Goal: Transaction & Acquisition: Purchase product/service

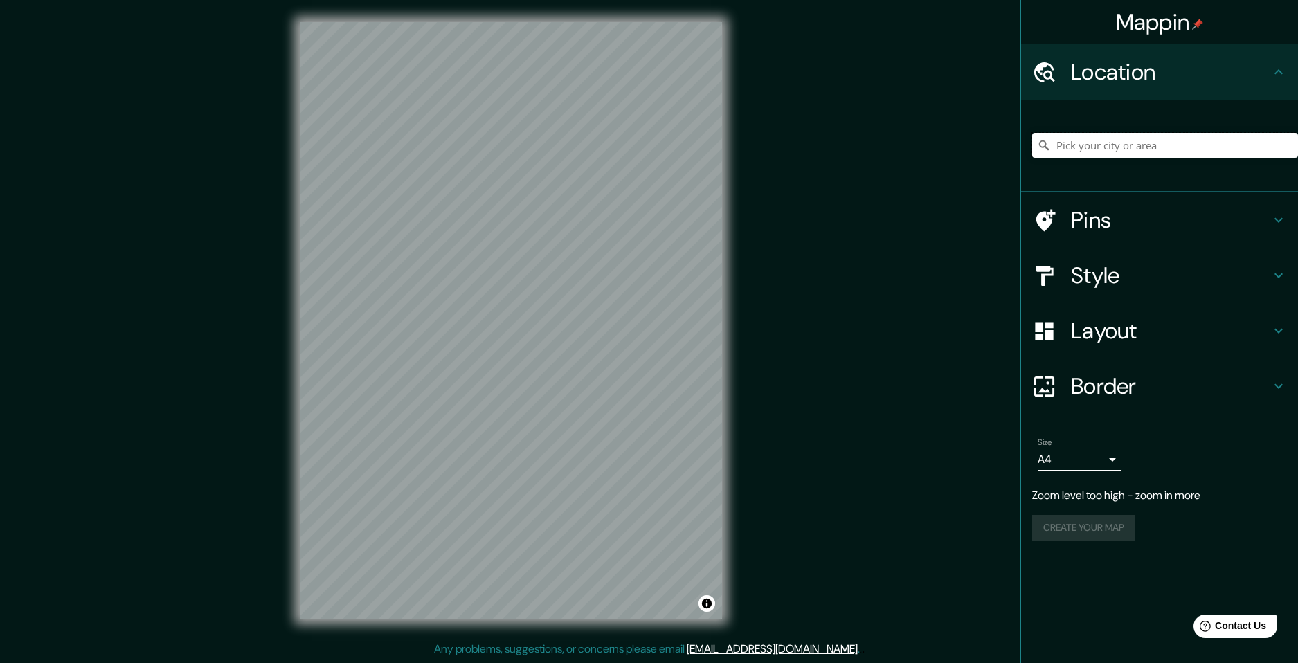
click at [1144, 150] on input "Pick your city or area" at bounding box center [1165, 145] width 266 height 25
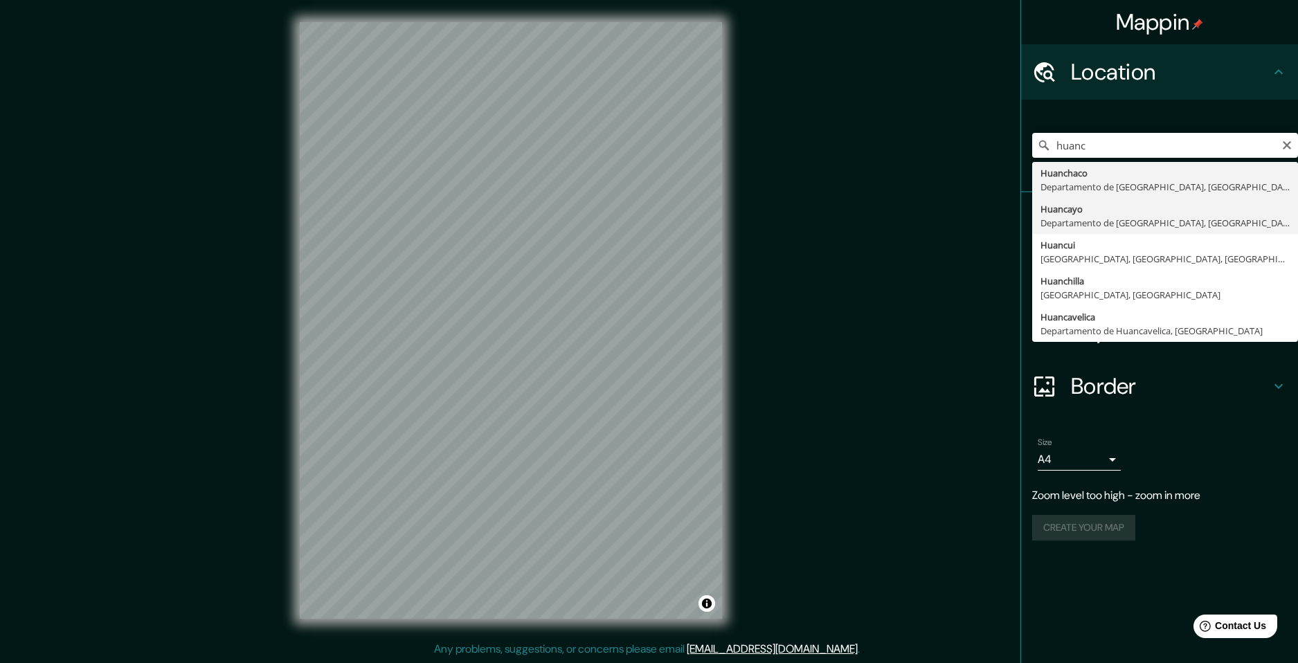
type input "Huancayo, [GEOGRAPHIC_DATA], [GEOGRAPHIC_DATA]"
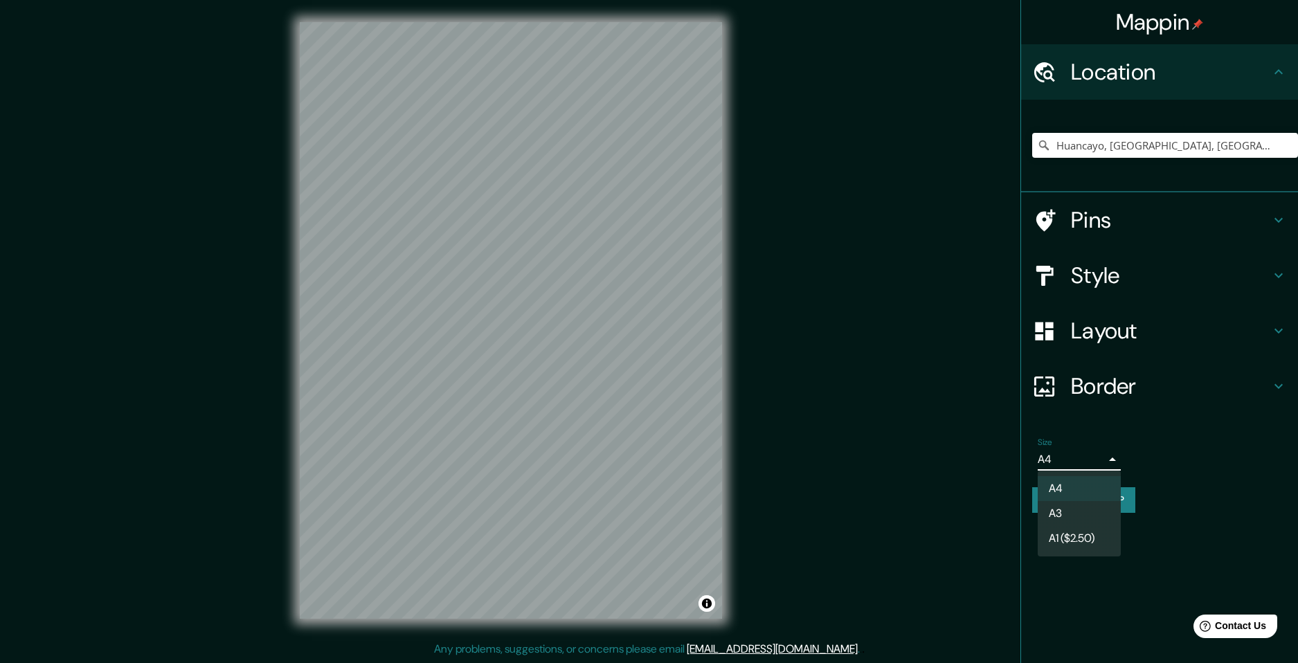
click at [1076, 453] on body "Mappin Location Huancayo, Departamento de Junín, Perú Pins Style Layout Border …" at bounding box center [649, 331] width 1298 height 663
click at [1084, 492] on li "A4" at bounding box center [1079, 488] width 83 height 25
click at [1207, 234] on div "Pins" at bounding box center [1159, 219] width 277 height 55
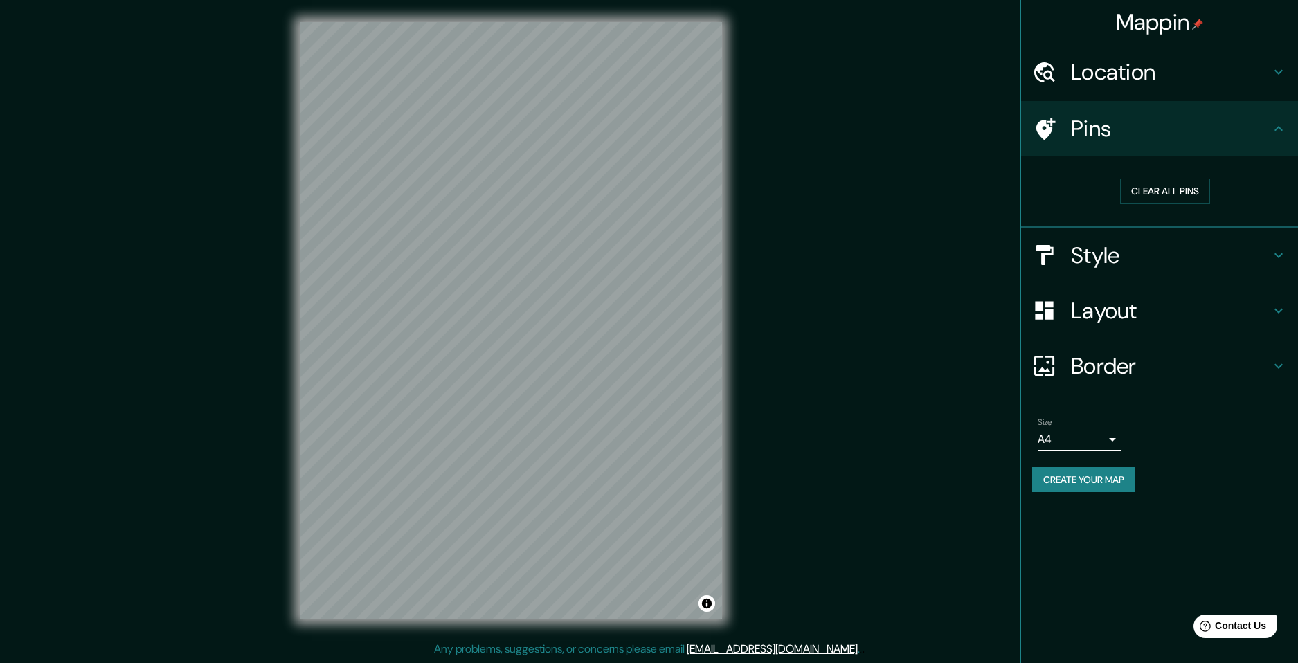
click at [1181, 150] on div "Pins" at bounding box center [1159, 128] width 277 height 55
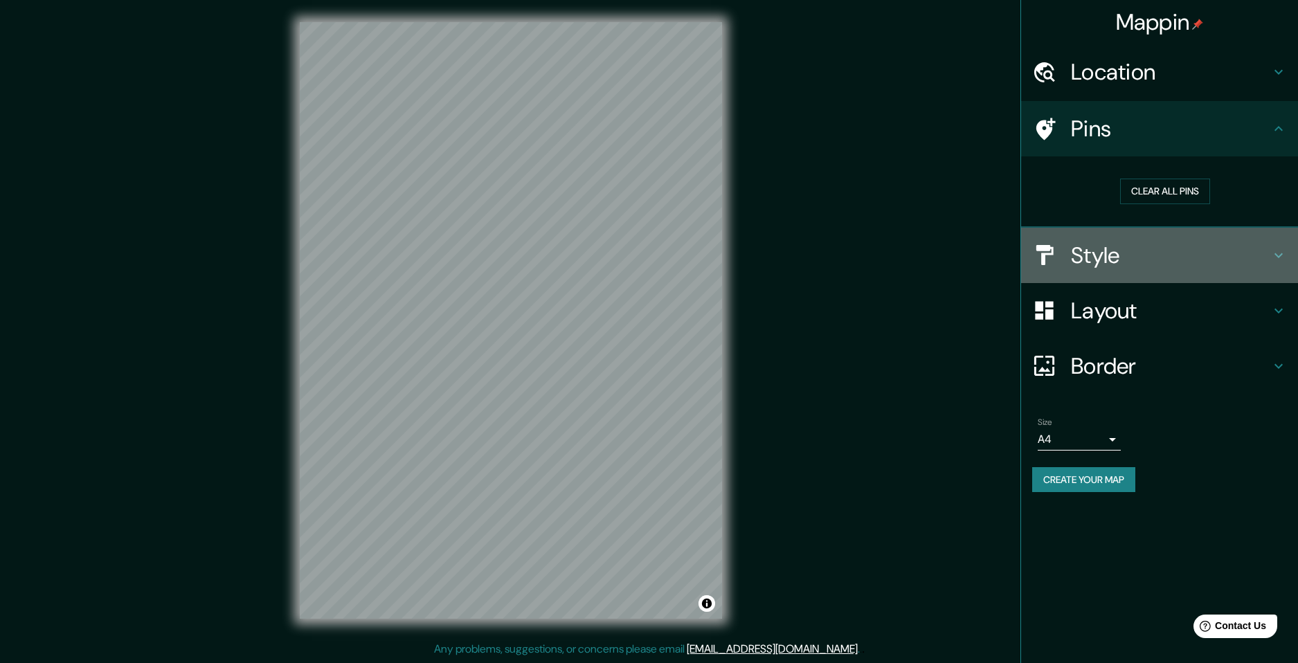
click at [1135, 263] on h4 "Style" at bounding box center [1170, 256] width 199 height 28
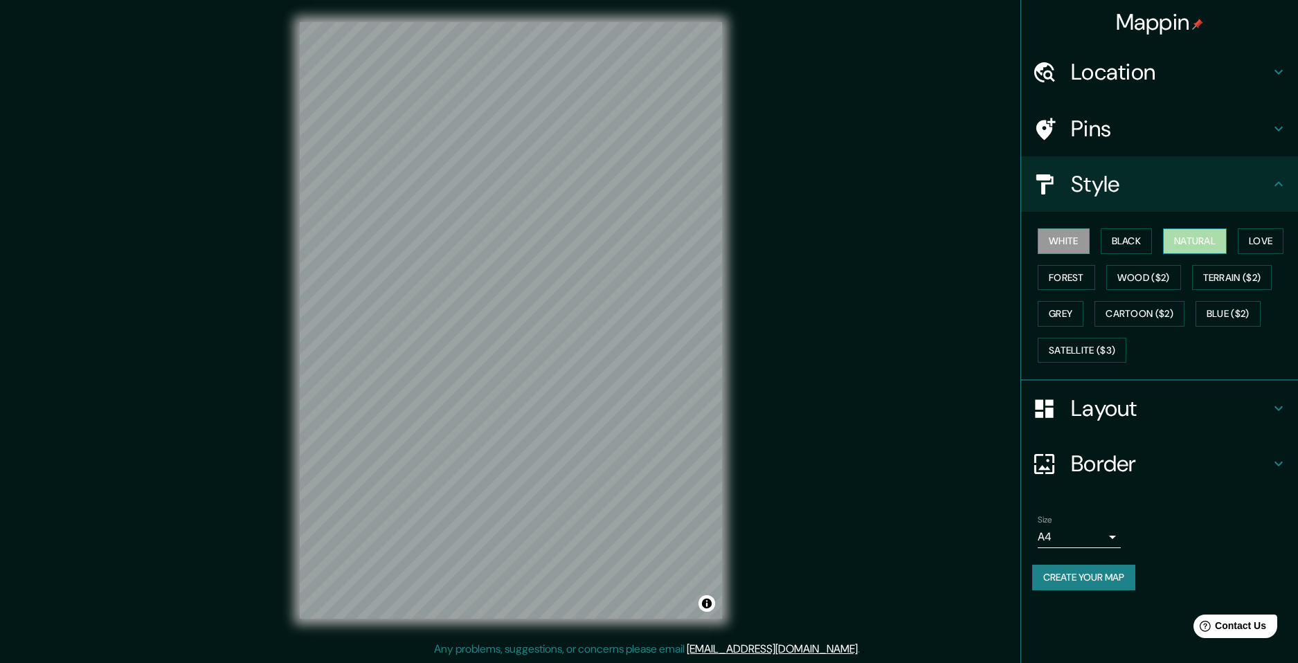
click at [1208, 244] on button "Natural" at bounding box center [1195, 241] width 64 height 26
click at [1265, 237] on button "Love" at bounding box center [1261, 241] width 46 height 26
drag, startPoint x: 580, startPoint y: 296, endPoint x: 913, endPoint y: 240, distance: 337.7
click at [913, 240] on div "Mappin Location [GEOGRAPHIC_DATA], [GEOGRAPHIC_DATA], [GEOGRAPHIC_DATA] Pins St…" at bounding box center [649, 331] width 1298 height 663
click at [1055, 269] on button "Forest" at bounding box center [1066, 278] width 57 height 26
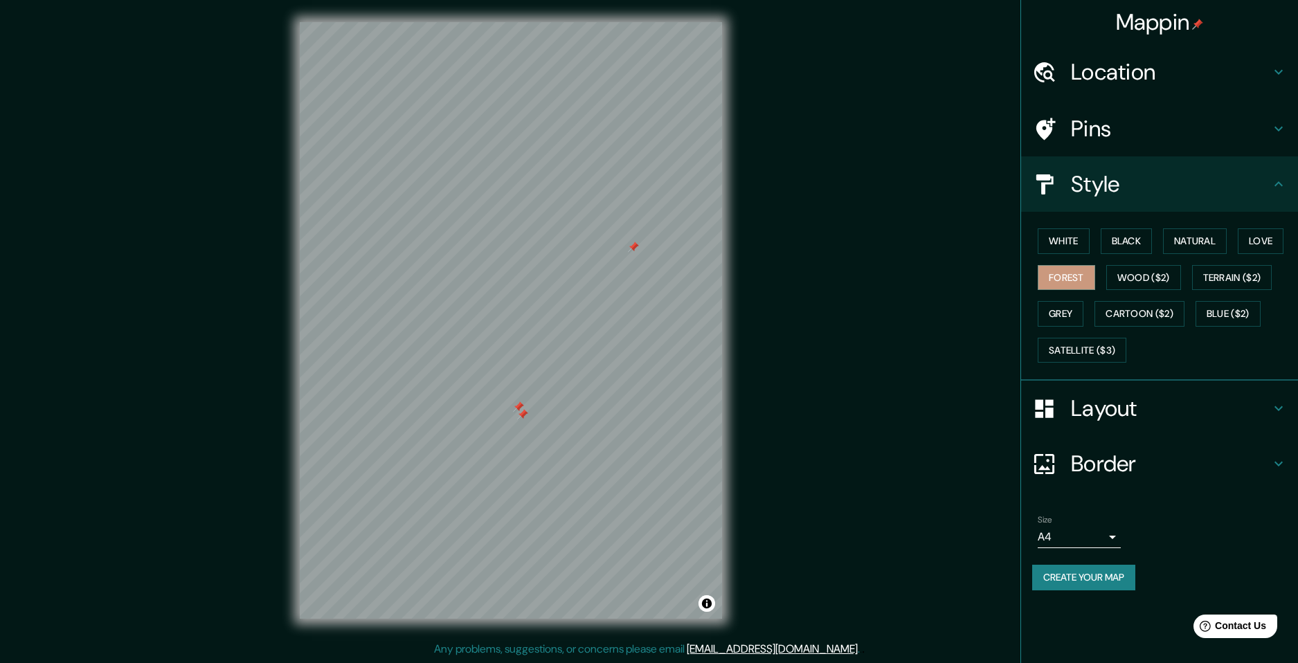
click at [1183, 144] on div "Pins" at bounding box center [1159, 128] width 277 height 55
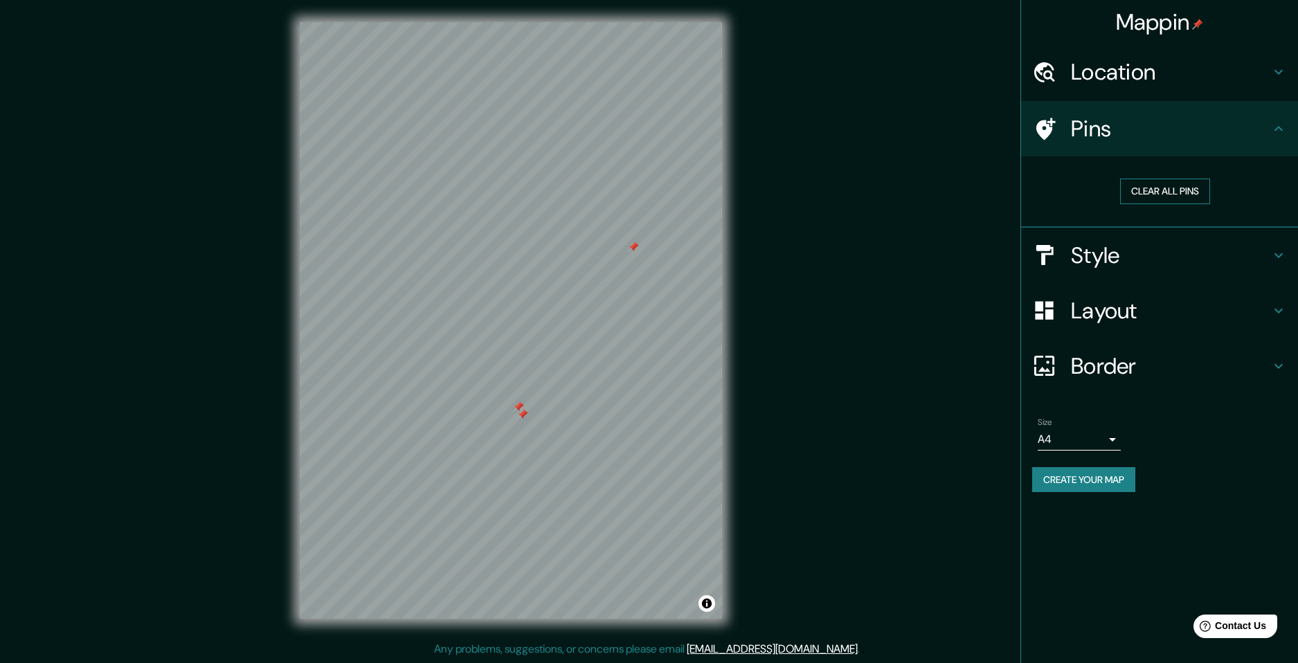
click at [1191, 193] on button "Clear all pins" at bounding box center [1165, 192] width 90 height 26
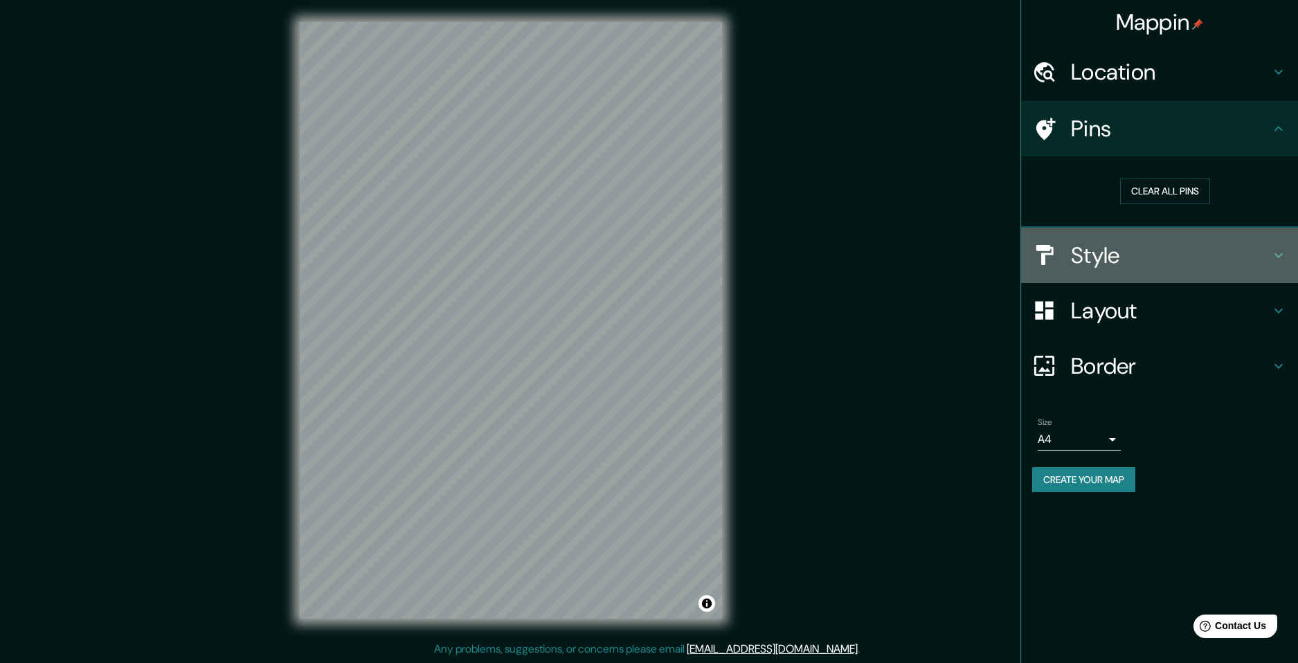
click at [1191, 238] on div "Style" at bounding box center [1159, 255] width 277 height 55
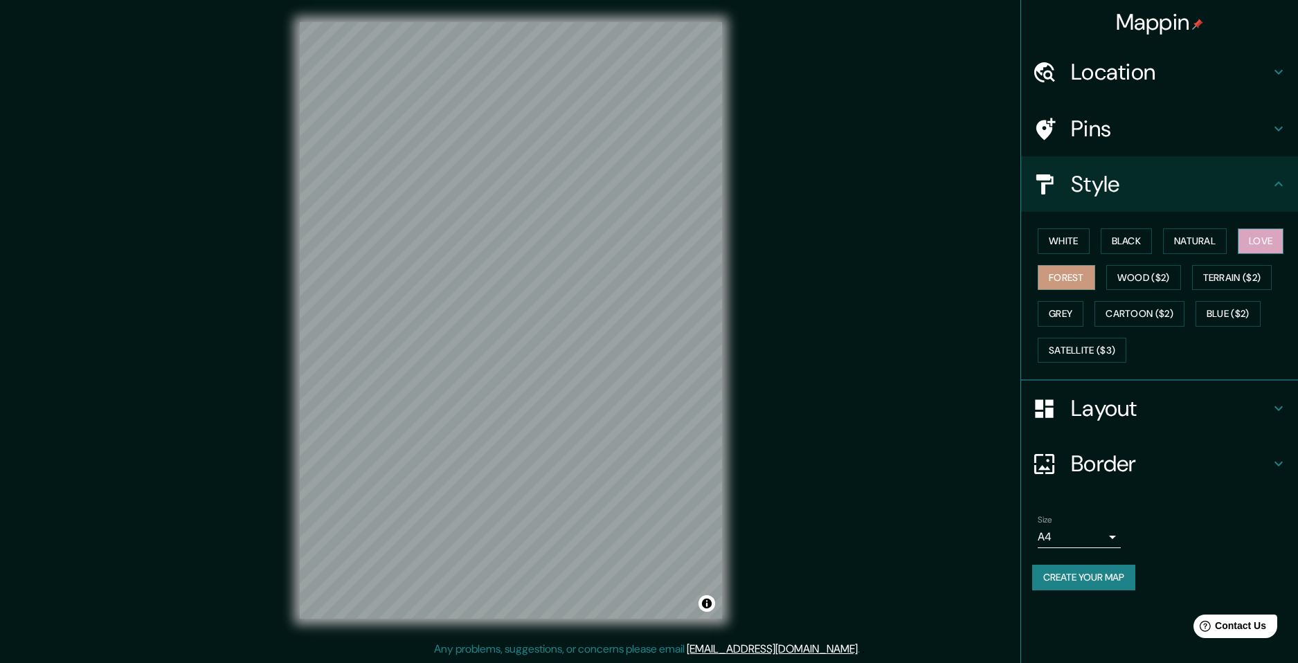
click at [1255, 242] on button "Love" at bounding box center [1261, 241] width 46 height 26
click at [1203, 237] on button "Natural" at bounding box center [1195, 241] width 64 height 26
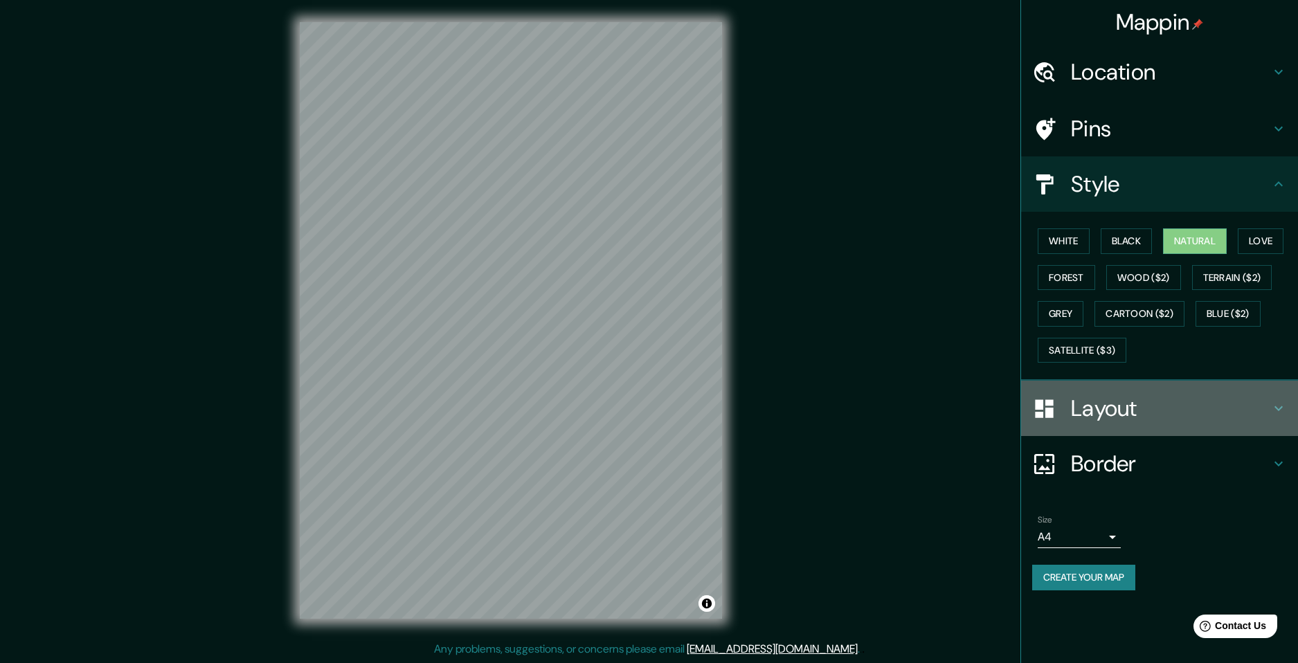
click at [1232, 411] on h4 "Layout" at bounding box center [1170, 409] width 199 height 28
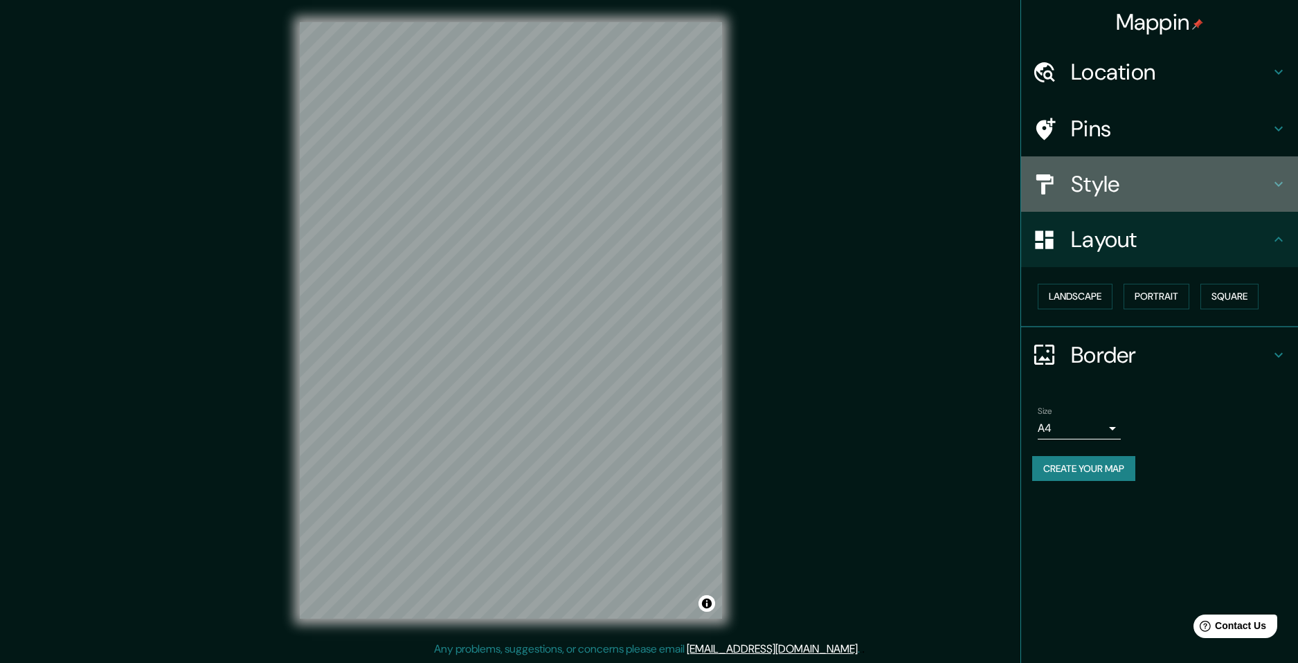
click at [1178, 197] on h4 "Style" at bounding box center [1170, 184] width 199 height 28
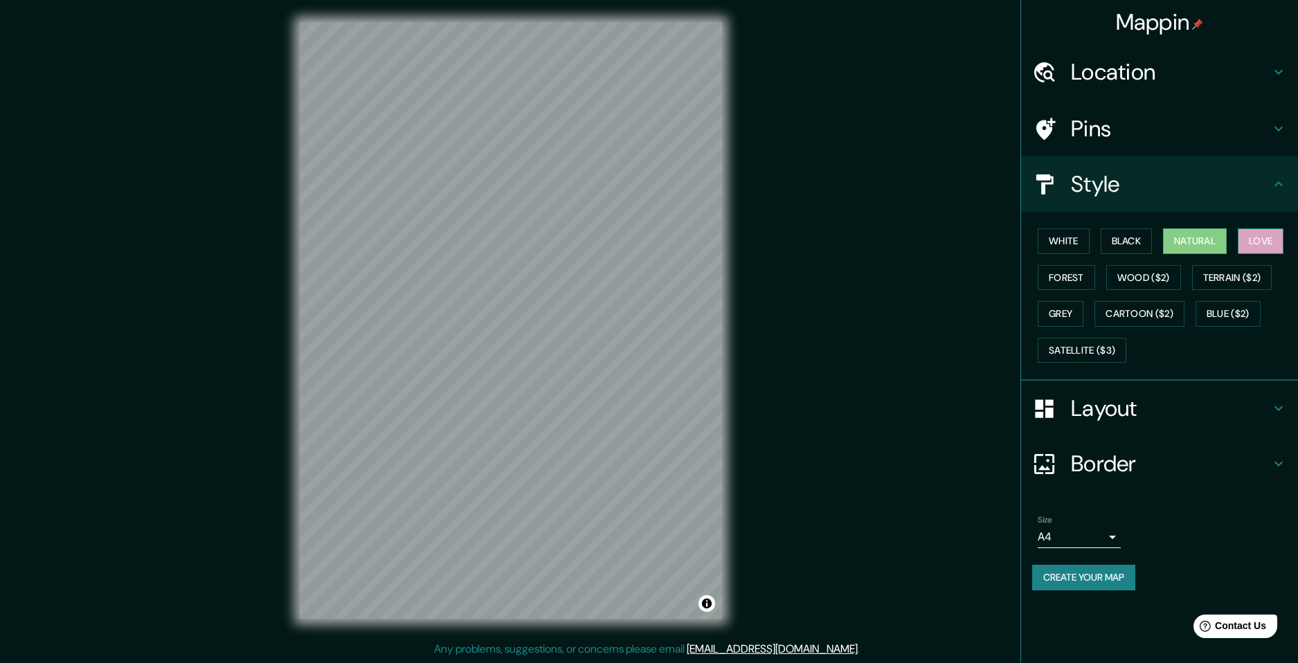
click at [1241, 242] on button "Love" at bounding box center [1261, 241] width 46 height 26
click at [1087, 546] on body "Mappin Location [GEOGRAPHIC_DATA], [GEOGRAPHIC_DATA], [GEOGRAPHIC_DATA] Pins St…" at bounding box center [649, 331] width 1298 height 663
click at [1096, 591] on li "A3" at bounding box center [1079, 591] width 83 height 25
click at [1113, 581] on button "Create your map" at bounding box center [1083, 578] width 103 height 26
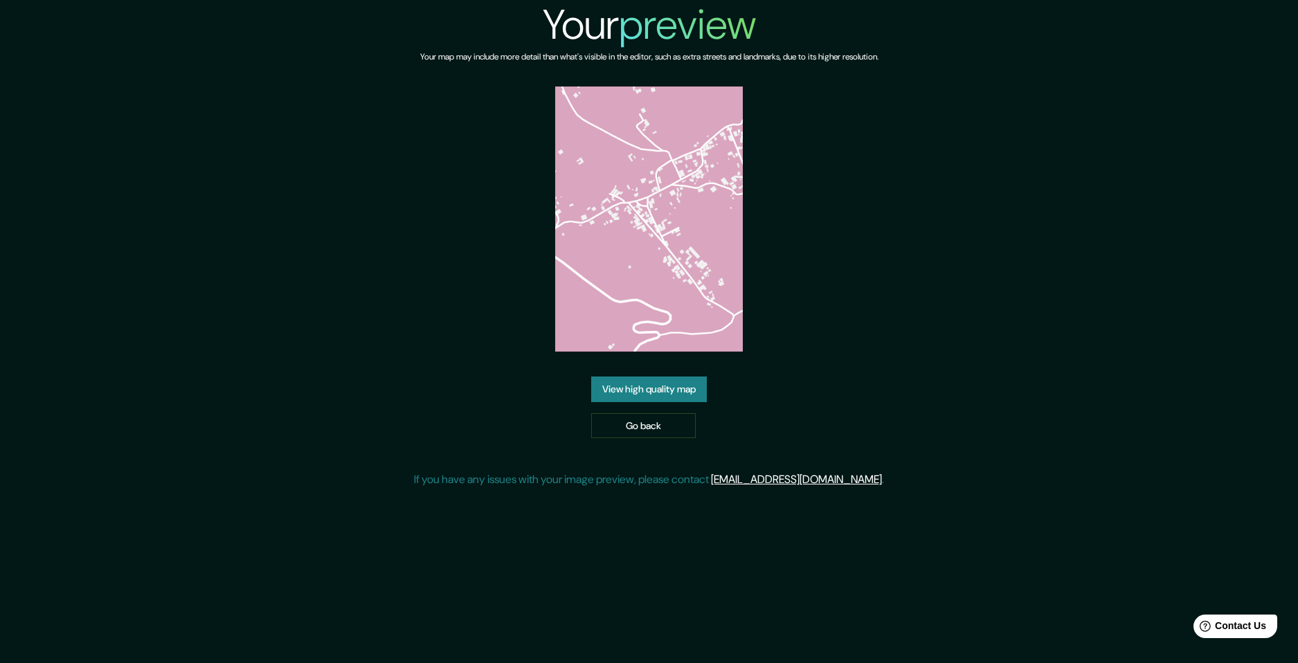
click at [693, 390] on link "View high quality map" at bounding box center [649, 390] width 116 height 26
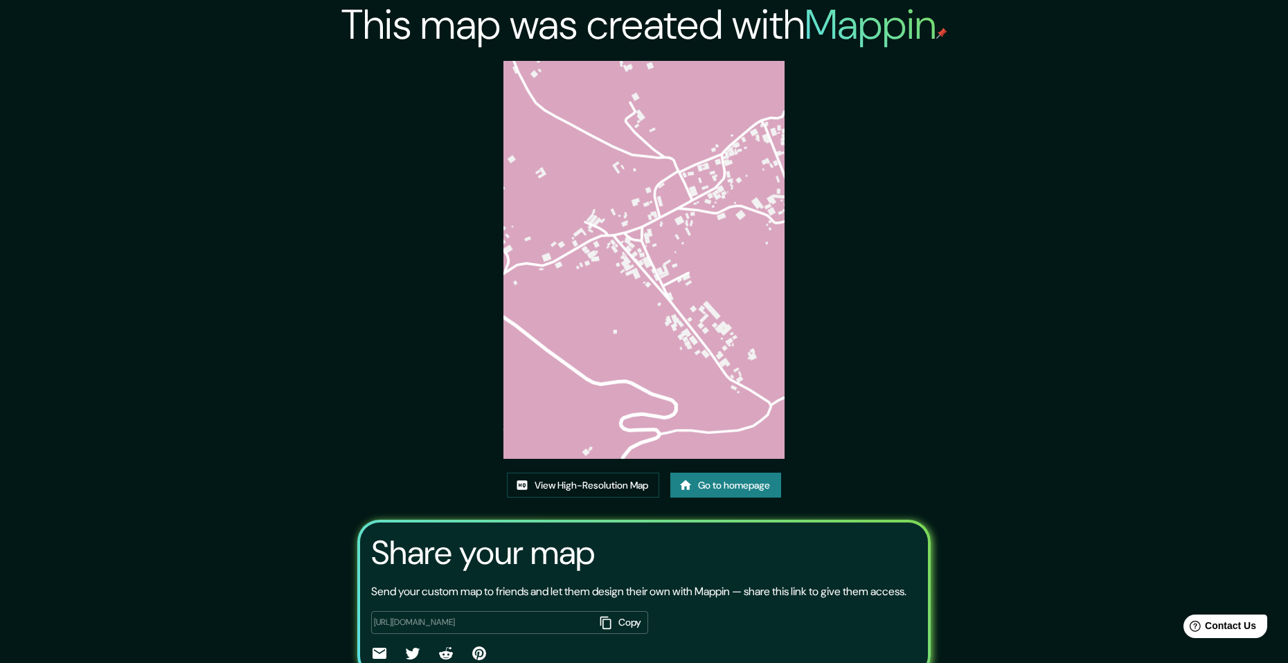
click at [738, 482] on link "Go to homepage" at bounding box center [725, 486] width 111 height 26
click at [627, 483] on link "View High-Resolution Map" at bounding box center [583, 486] width 152 height 26
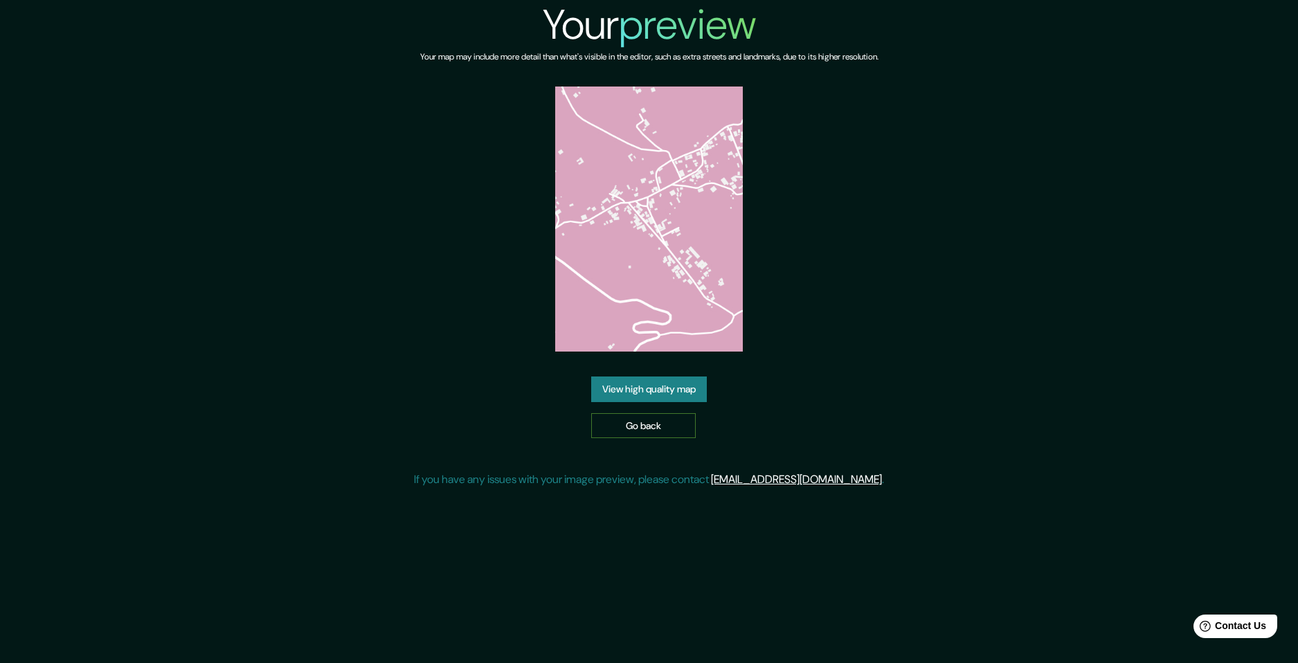
click at [658, 418] on link "Go back" at bounding box center [643, 426] width 105 height 26
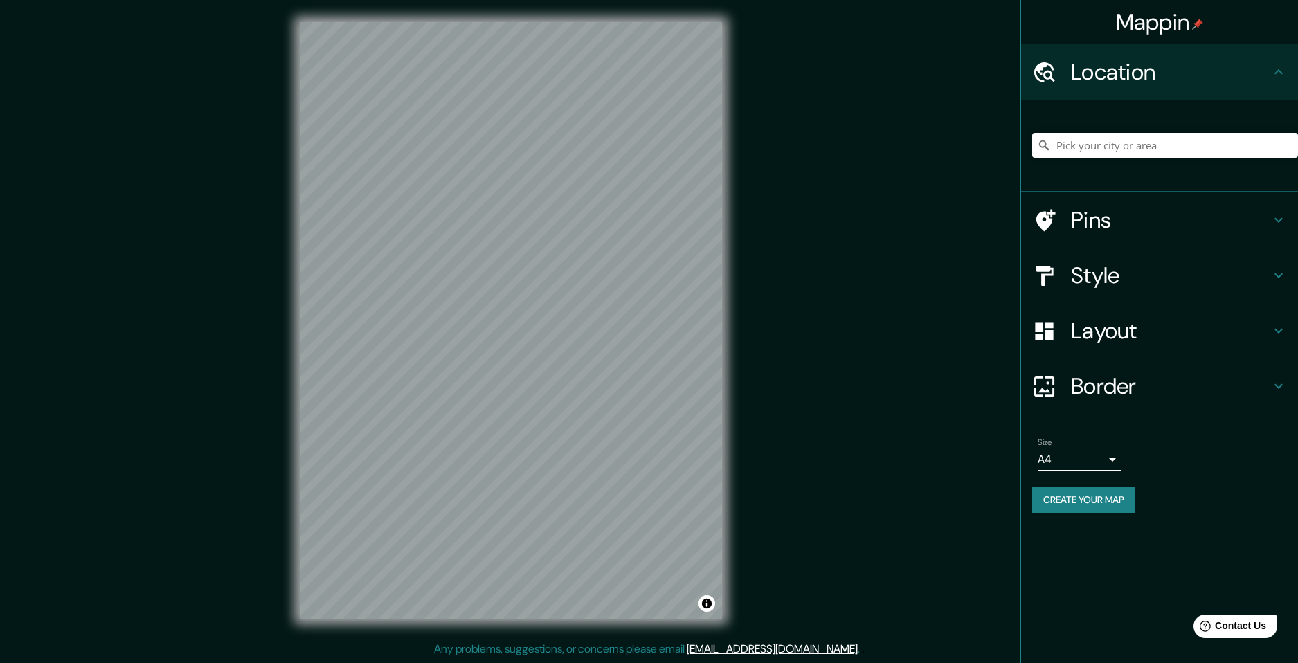
click at [1097, 159] on div at bounding box center [1165, 145] width 266 height 69
click at [1111, 151] on input "Pick your city or area" at bounding box center [1165, 145] width 266 height 25
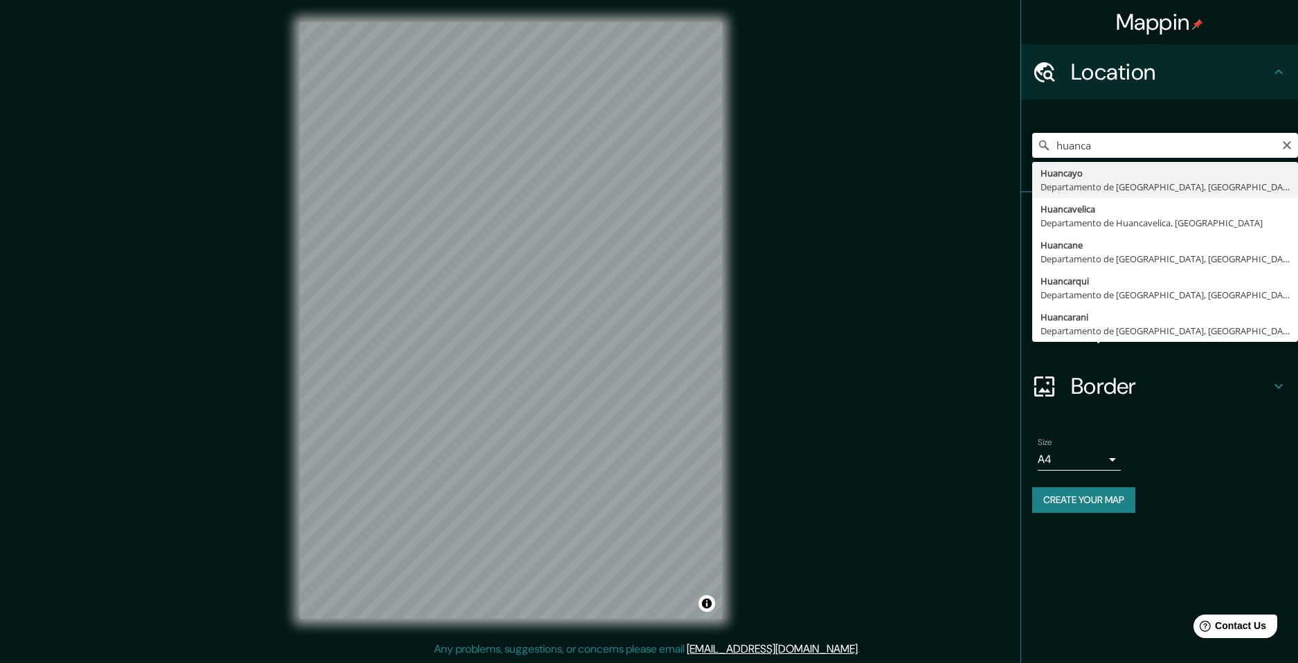
type input "Huancayo, [GEOGRAPHIC_DATA], [GEOGRAPHIC_DATA]"
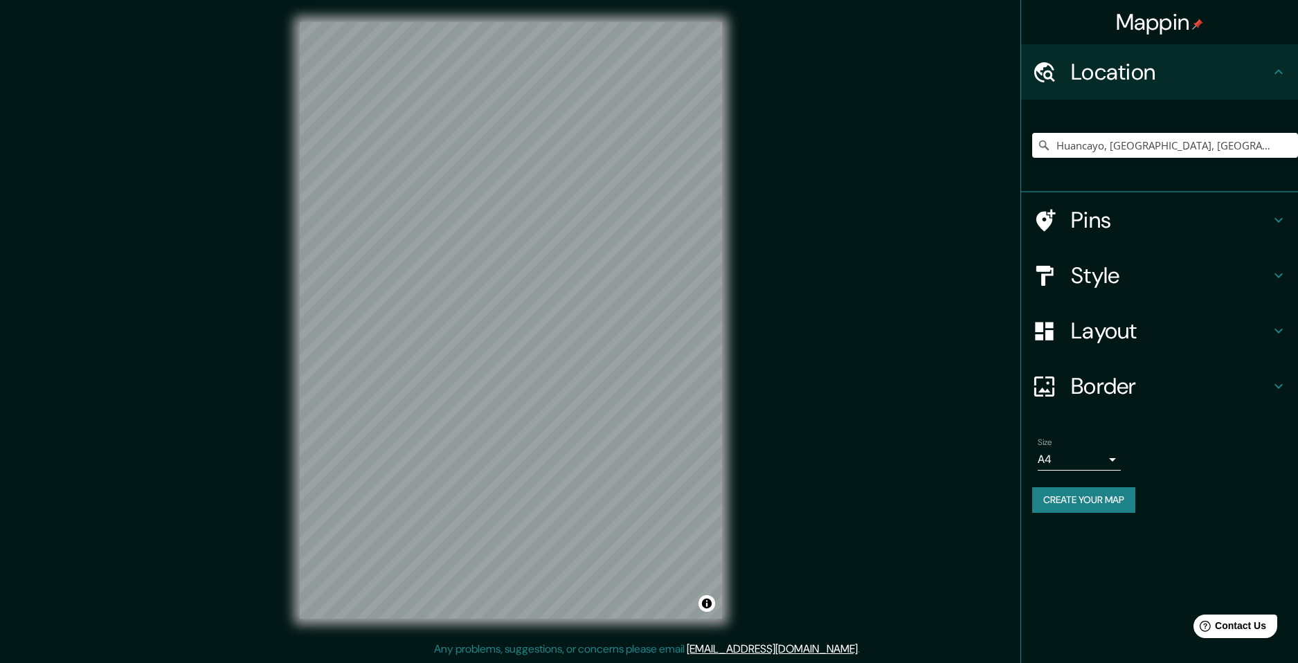
click at [1180, 280] on h4 "Style" at bounding box center [1170, 276] width 199 height 28
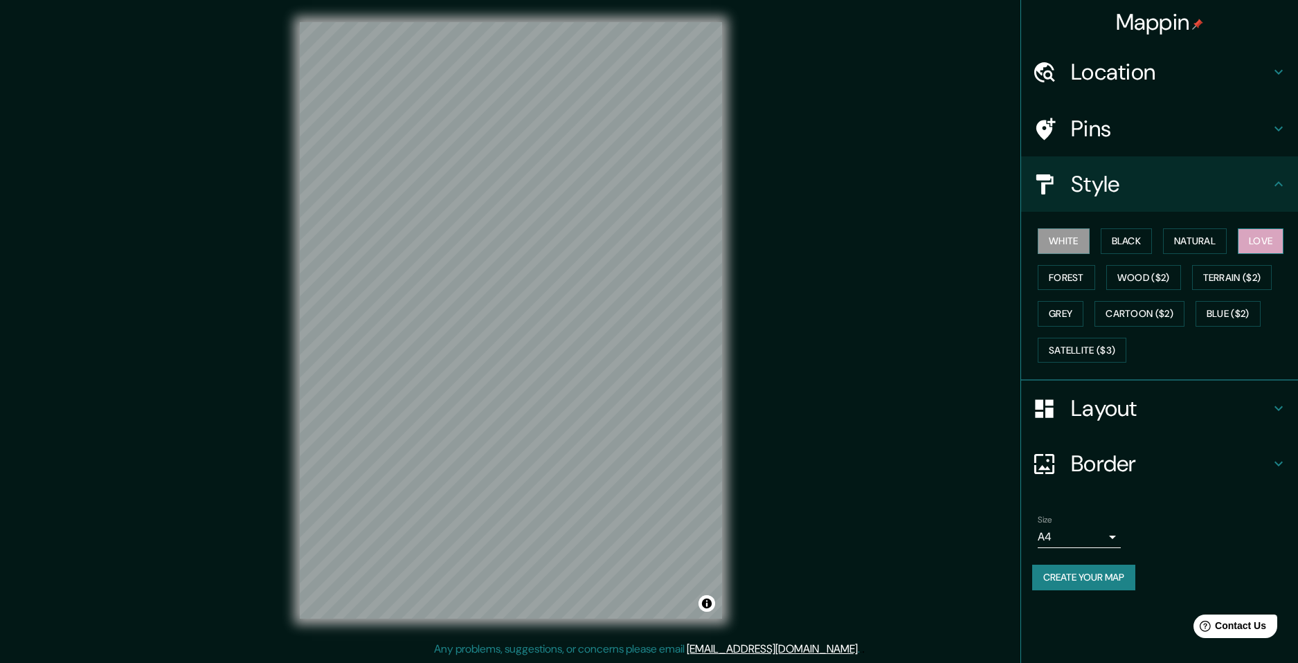
click at [1257, 243] on button "Love" at bounding box center [1261, 241] width 46 height 26
click at [809, 309] on div "Mappin Location [GEOGRAPHIC_DATA], [GEOGRAPHIC_DATA], [GEOGRAPHIC_DATA] Pins St…" at bounding box center [649, 331] width 1298 height 663
click at [786, 314] on div "Mappin Location [GEOGRAPHIC_DATA], [GEOGRAPHIC_DATA], [GEOGRAPHIC_DATA] Pins St…" at bounding box center [649, 331] width 1298 height 663
click at [1083, 539] on body "Mappin Location [GEOGRAPHIC_DATA], [GEOGRAPHIC_DATA], [GEOGRAPHIC_DATA] Pins St…" at bounding box center [649, 331] width 1298 height 663
click at [1084, 584] on li "A3" at bounding box center [1079, 591] width 83 height 25
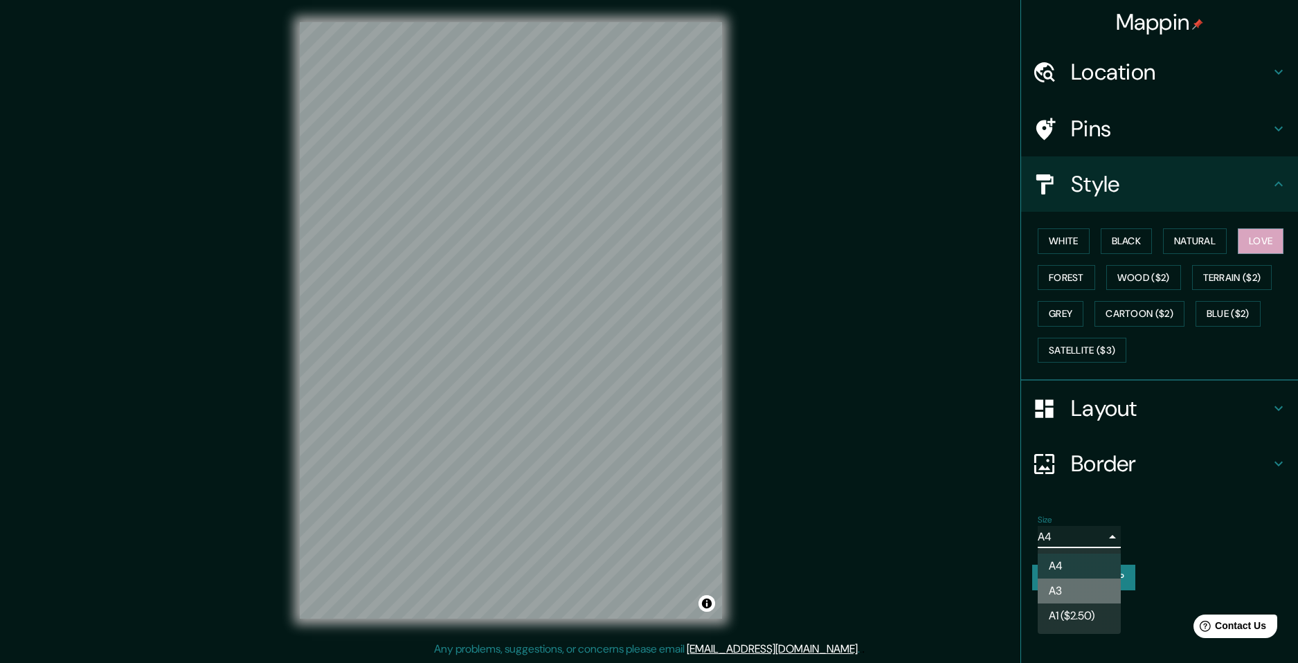
type input "a4"
click at [1117, 580] on button "Create your map" at bounding box center [1083, 578] width 103 height 26
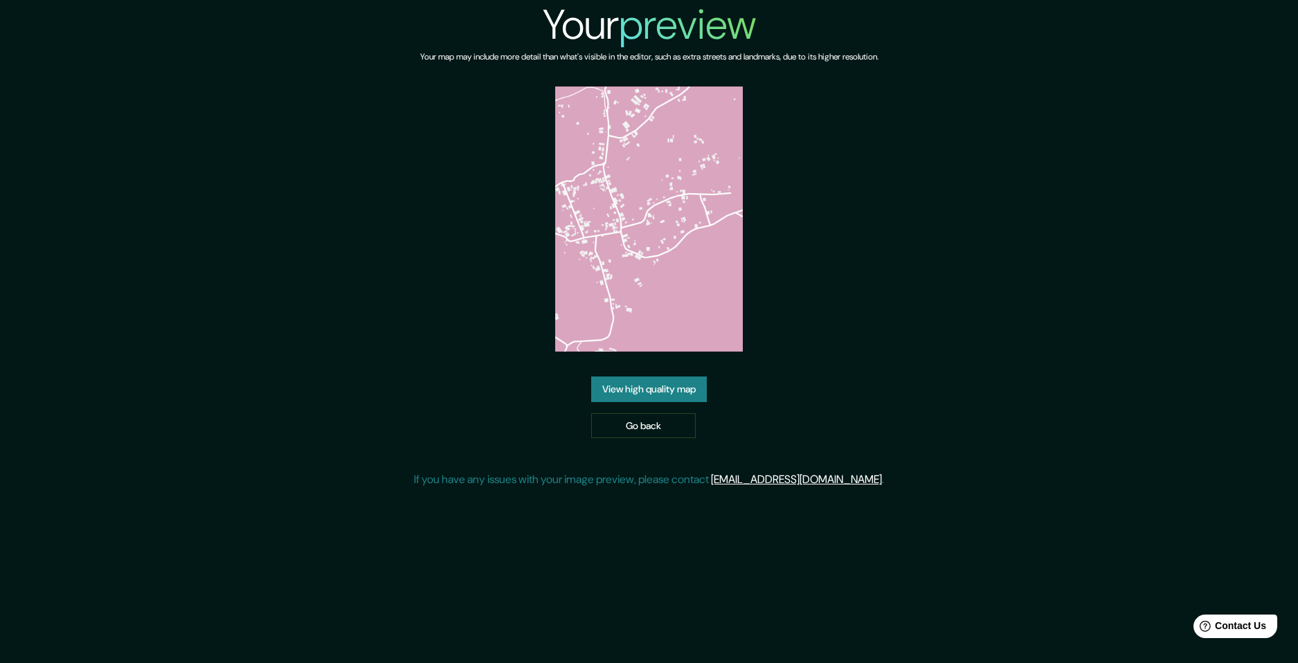
click at [670, 377] on link "View high quality map" at bounding box center [649, 390] width 116 height 26
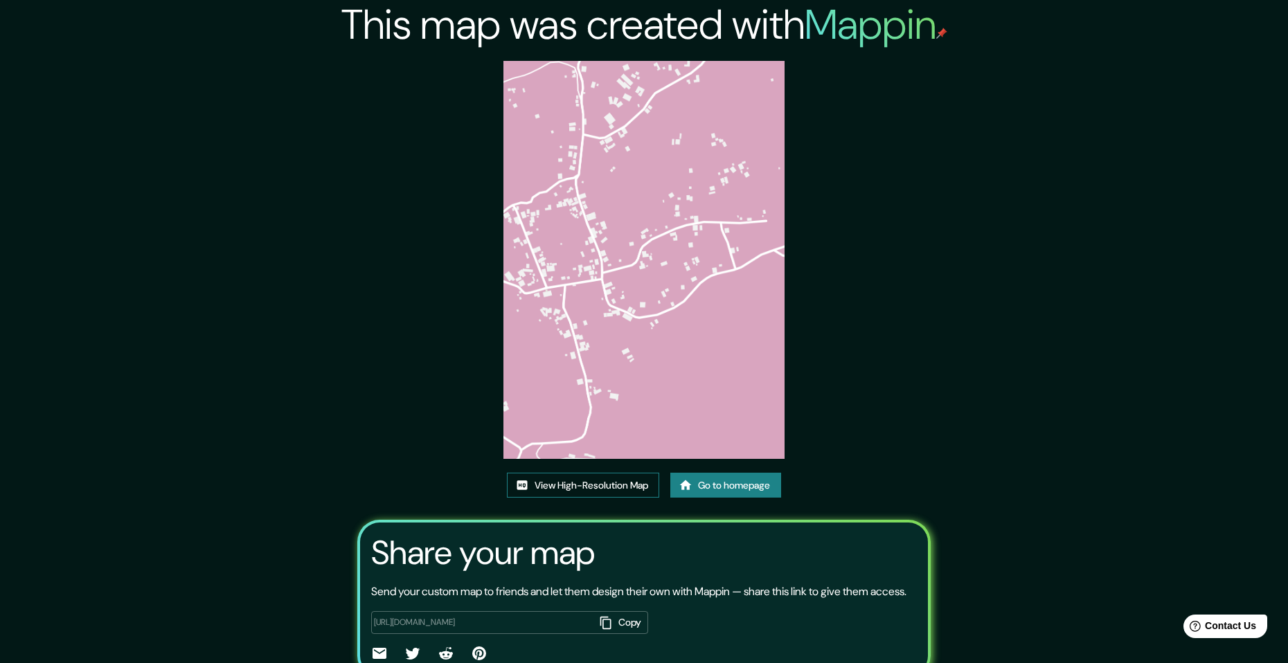
click at [629, 491] on link "View High-Resolution Map" at bounding box center [583, 486] width 152 height 26
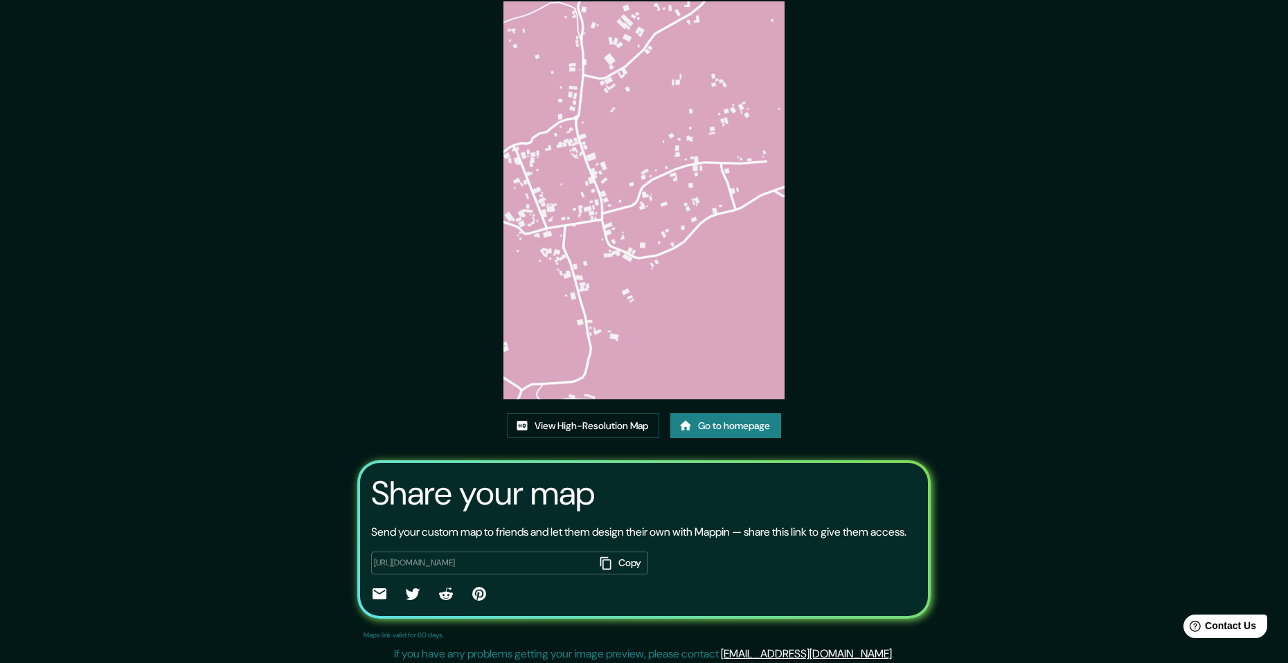
scroll to position [64, 0]
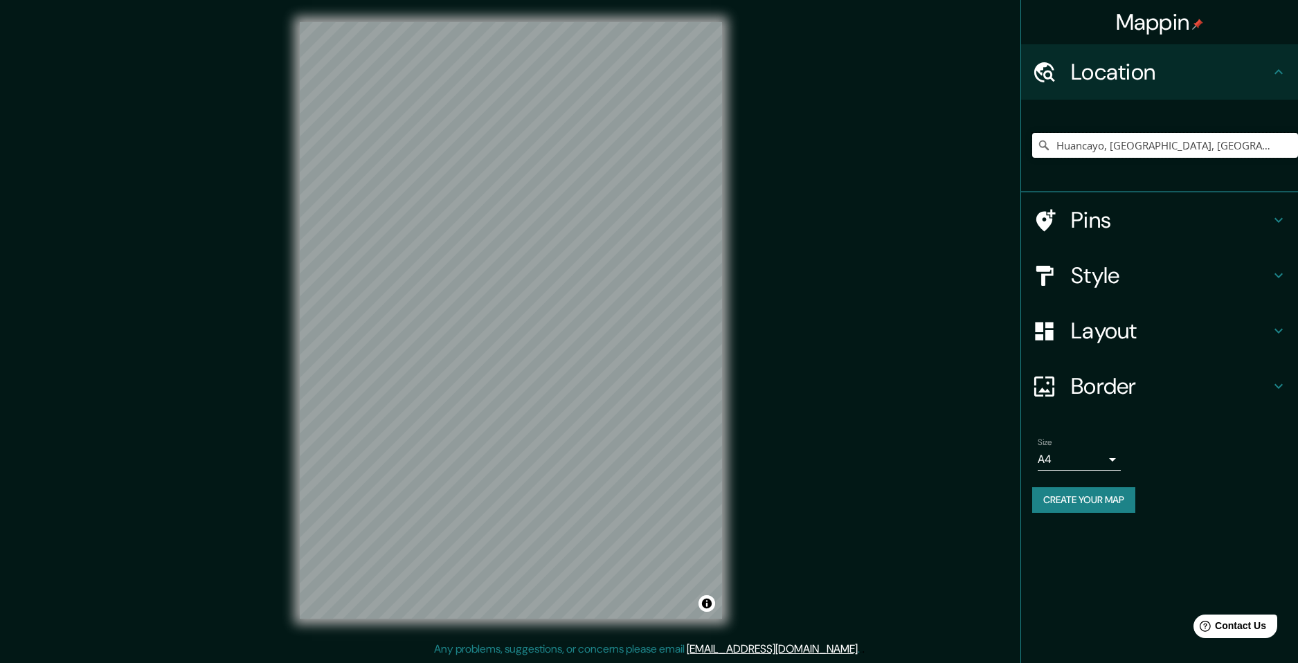
click at [1129, 138] on input "Huancayo, [GEOGRAPHIC_DATA], [GEOGRAPHIC_DATA]" at bounding box center [1165, 145] width 266 height 25
click at [1099, 150] on input "Huancayo, [GEOGRAPHIC_DATA], [GEOGRAPHIC_DATA]" at bounding box center [1165, 145] width 266 height 25
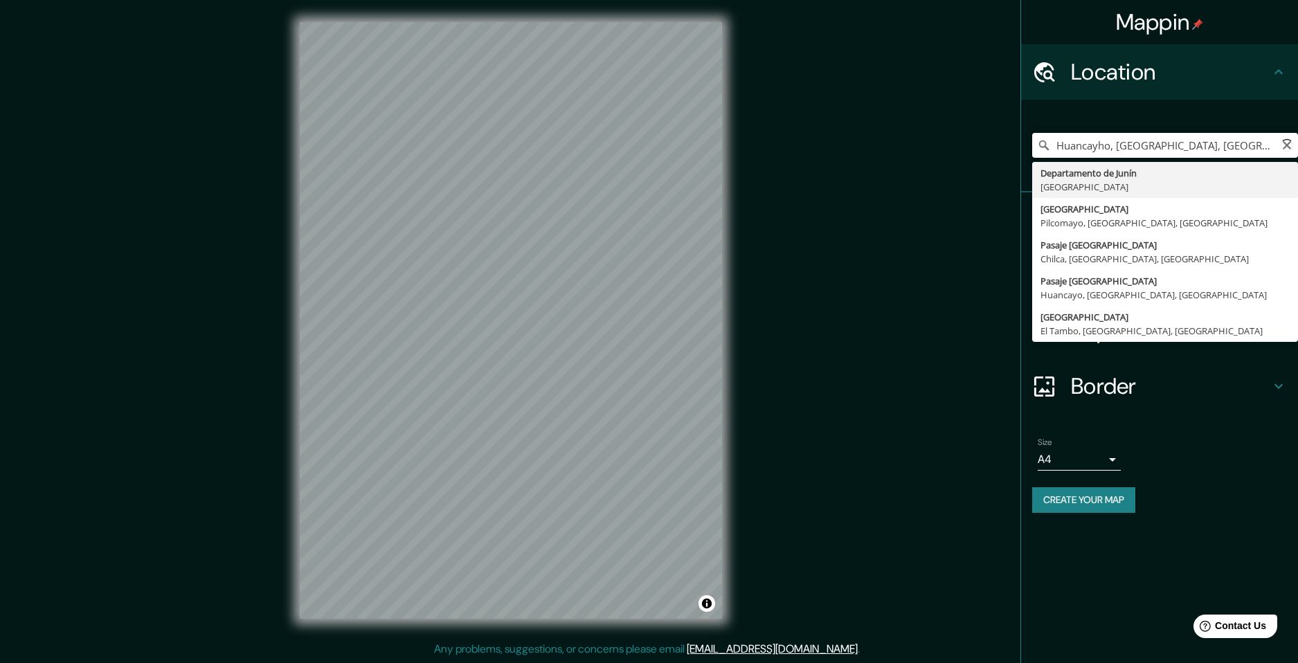
type input "Huancayo, [GEOGRAPHIC_DATA], [GEOGRAPHIC_DATA]"
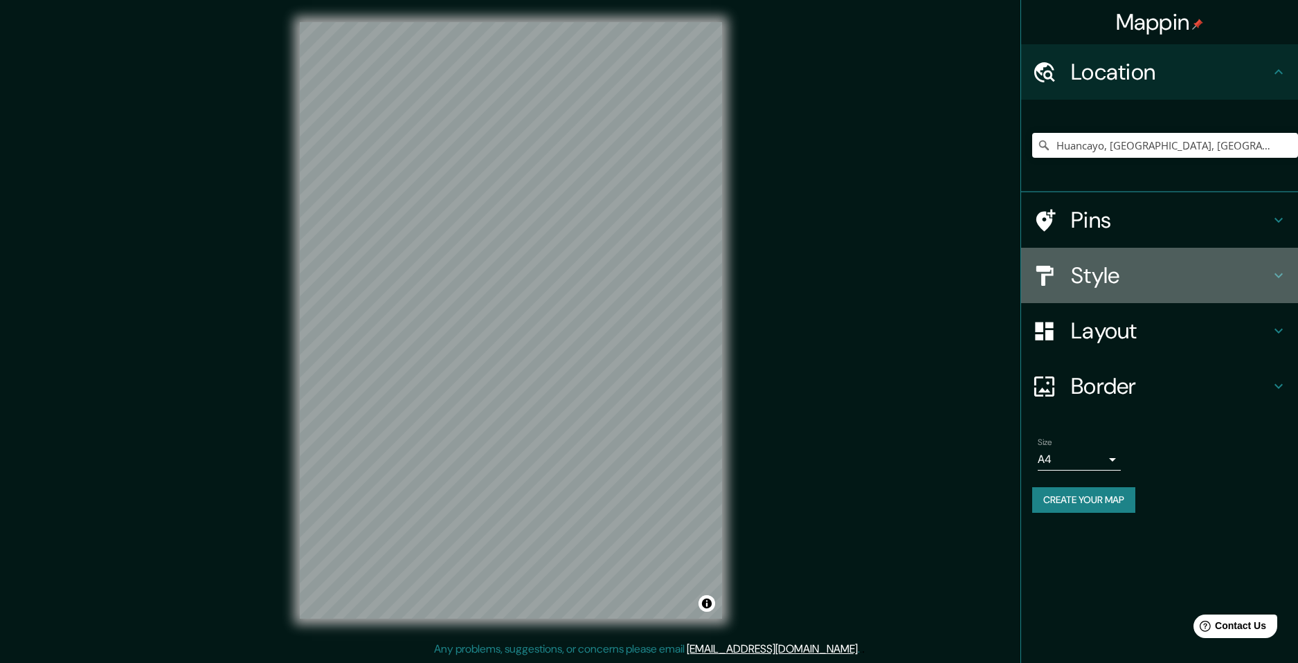
click at [1118, 283] on h4 "Style" at bounding box center [1170, 276] width 199 height 28
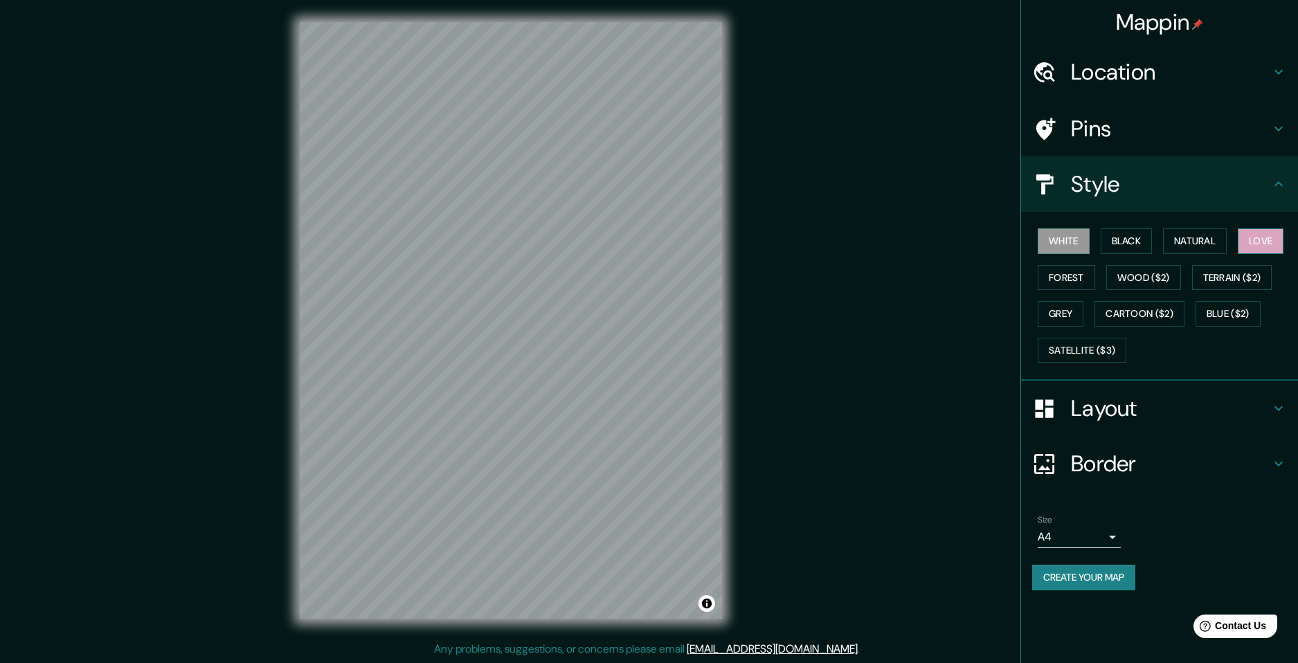
click at [1259, 246] on button "Love" at bounding box center [1261, 241] width 46 height 26
click at [1191, 127] on h4 "Pins" at bounding box center [1170, 129] width 199 height 28
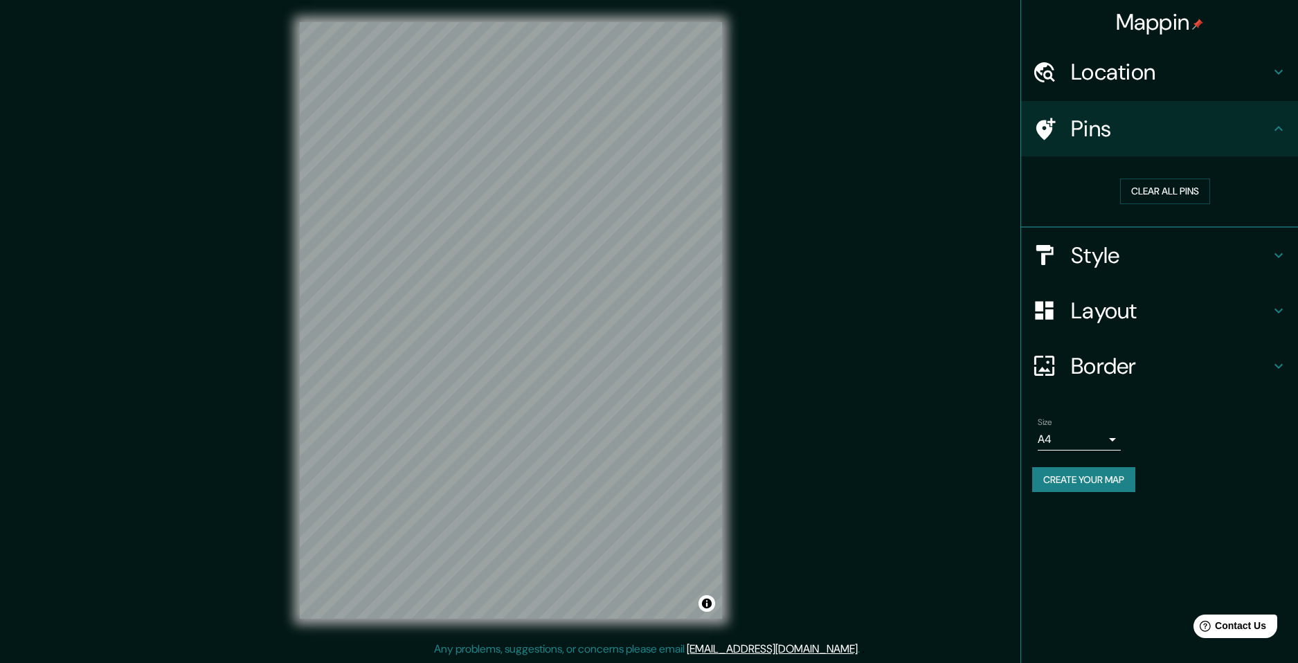
click at [879, 205] on div "Mappin Location Huancayo, Departamento de Junín, Perú Pins Clear all pins Style…" at bounding box center [649, 331] width 1298 height 663
click at [1067, 424] on div "Size A4 single" at bounding box center [1079, 433] width 83 height 33
click at [1070, 443] on body "Mappin Location Huancayo, Departamento de Junín, Perú Pins Clear all pins Style…" at bounding box center [649, 331] width 1298 height 663
click at [1079, 485] on li "A3" at bounding box center [1079, 493] width 83 height 25
click at [1079, 485] on button "Create your map" at bounding box center [1083, 480] width 103 height 26
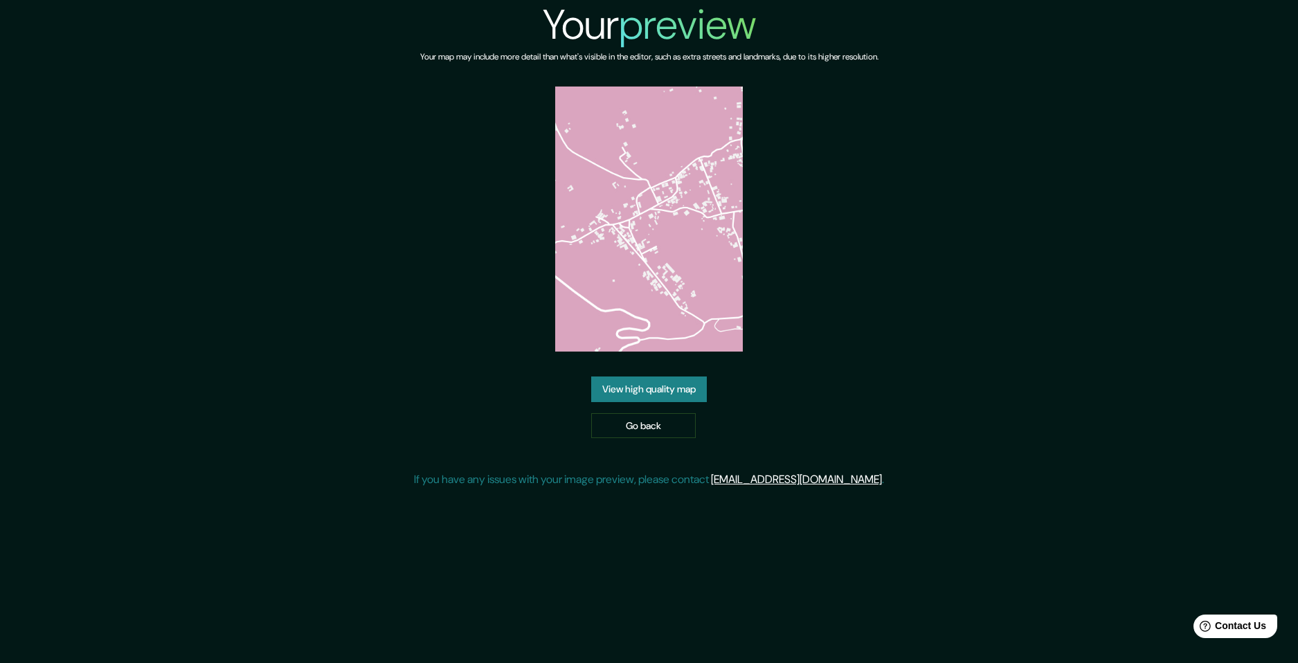
click at [680, 390] on link "View high quality map" at bounding box center [649, 390] width 116 height 26
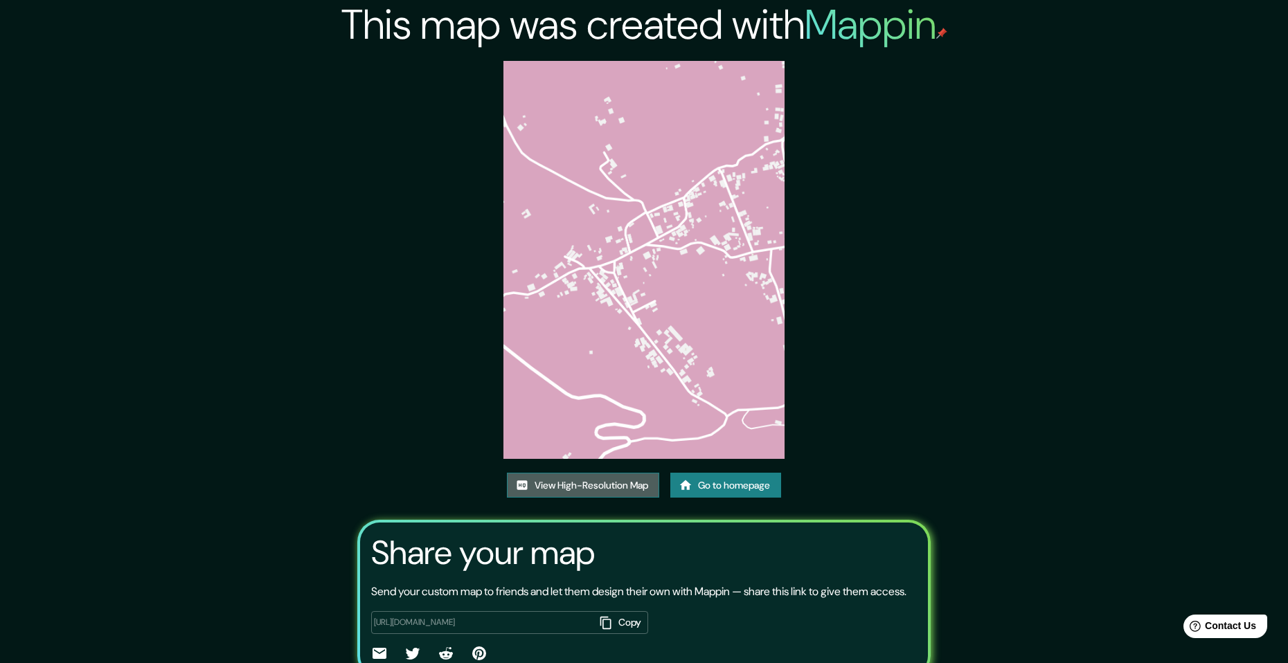
click at [613, 494] on link "View High-Resolution Map" at bounding box center [583, 486] width 152 height 26
click at [724, 487] on link "Go to homepage" at bounding box center [725, 486] width 111 height 26
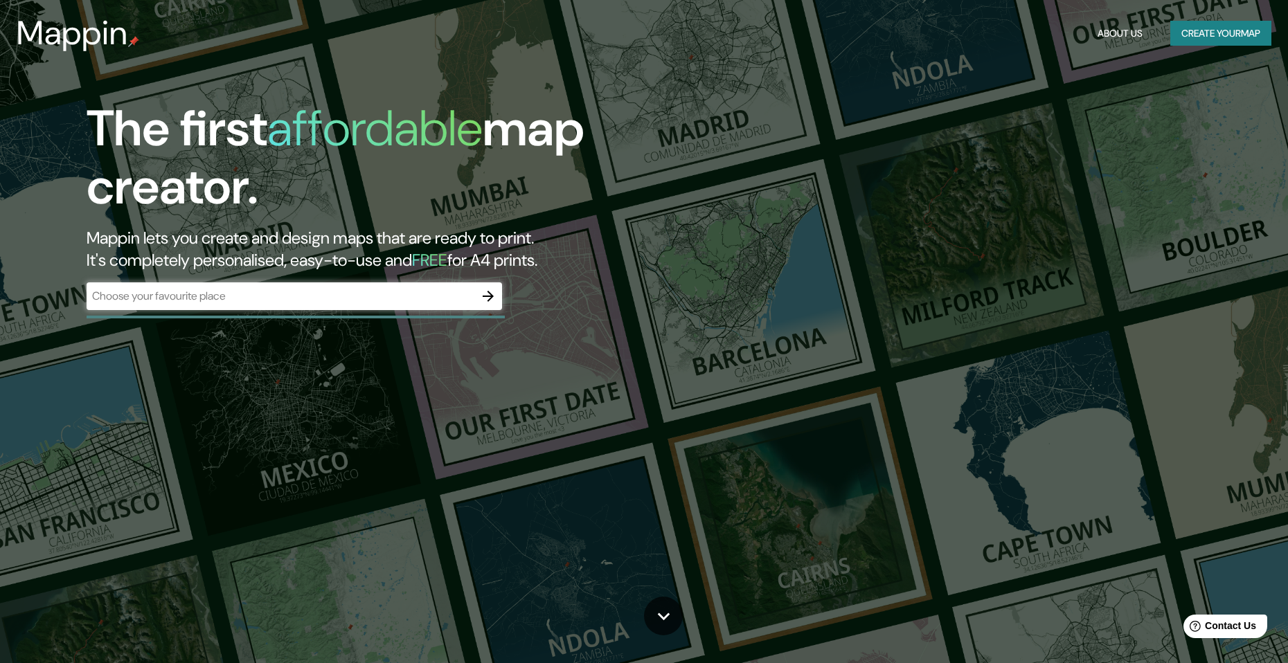
click at [270, 285] on div "​" at bounding box center [294, 296] width 415 height 28
type input "huancayo [GEOGRAPHIC_DATA]"
click at [495, 298] on icon "button" at bounding box center [488, 296] width 17 height 17
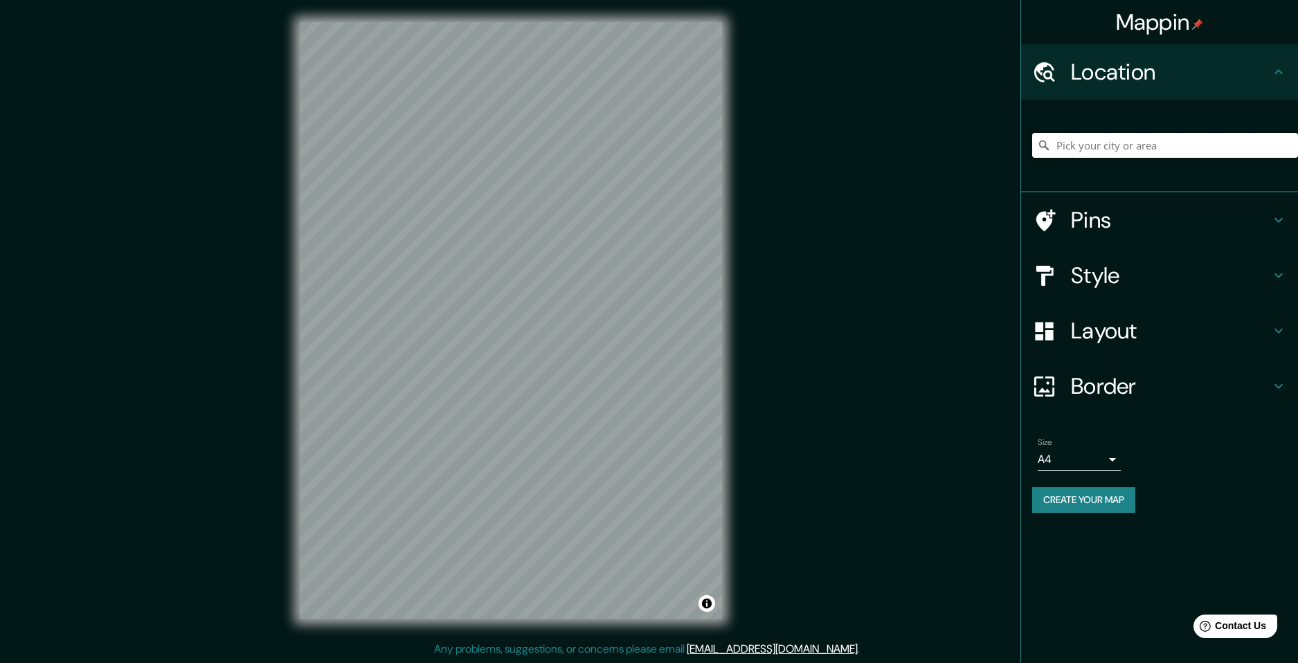
click at [1116, 138] on input "Pick your city or area" at bounding box center [1165, 145] width 266 height 25
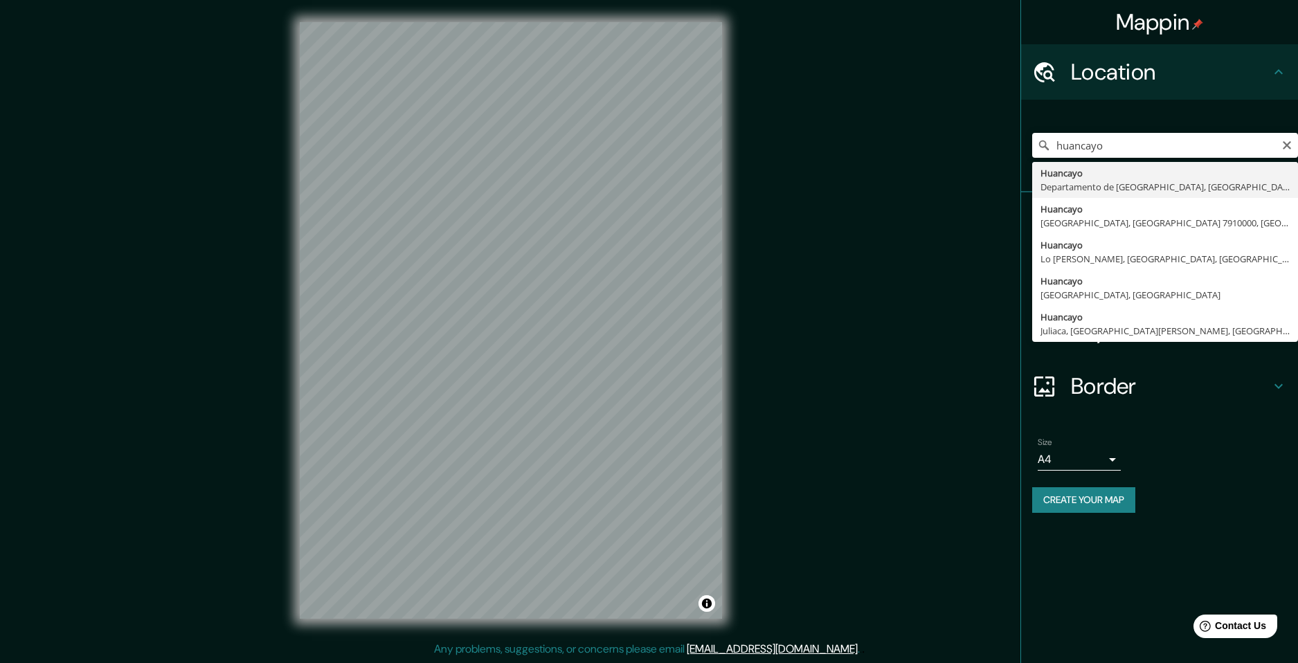
type input "Huancayo, [GEOGRAPHIC_DATA], [GEOGRAPHIC_DATA]"
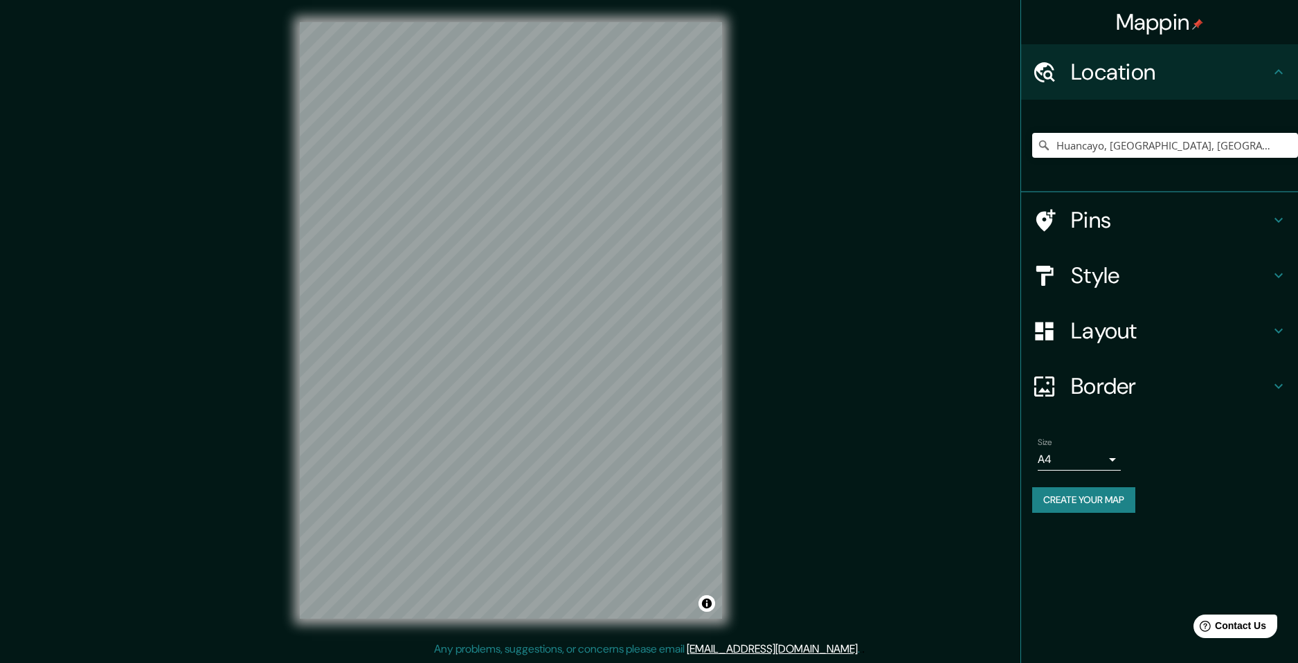
click at [725, 330] on div "© Mapbox © OpenStreetMap Improve this map" at bounding box center [511, 320] width 467 height 641
click at [725, 295] on div "© Mapbox © OpenStreetMap Improve this map" at bounding box center [511, 320] width 467 height 641
click at [1071, 282] on h4 "Style" at bounding box center [1170, 276] width 199 height 28
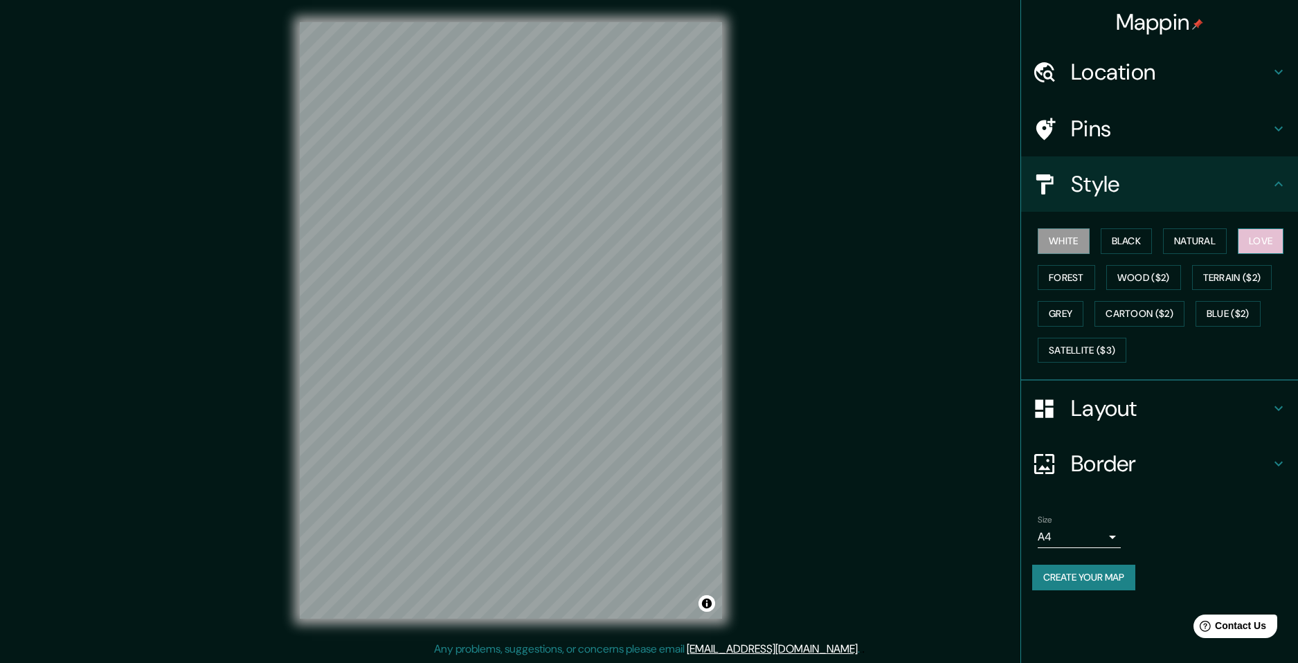
click at [1259, 247] on button "Love" at bounding box center [1261, 241] width 46 height 26
click at [1074, 550] on div "Size A4 single" at bounding box center [1159, 532] width 255 height 44
click at [1085, 541] on body "Mappin Location [GEOGRAPHIC_DATA], [GEOGRAPHIC_DATA], [GEOGRAPHIC_DATA] Pins St…" at bounding box center [649, 331] width 1298 height 663
click at [1068, 586] on li "A3" at bounding box center [1079, 591] width 83 height 25
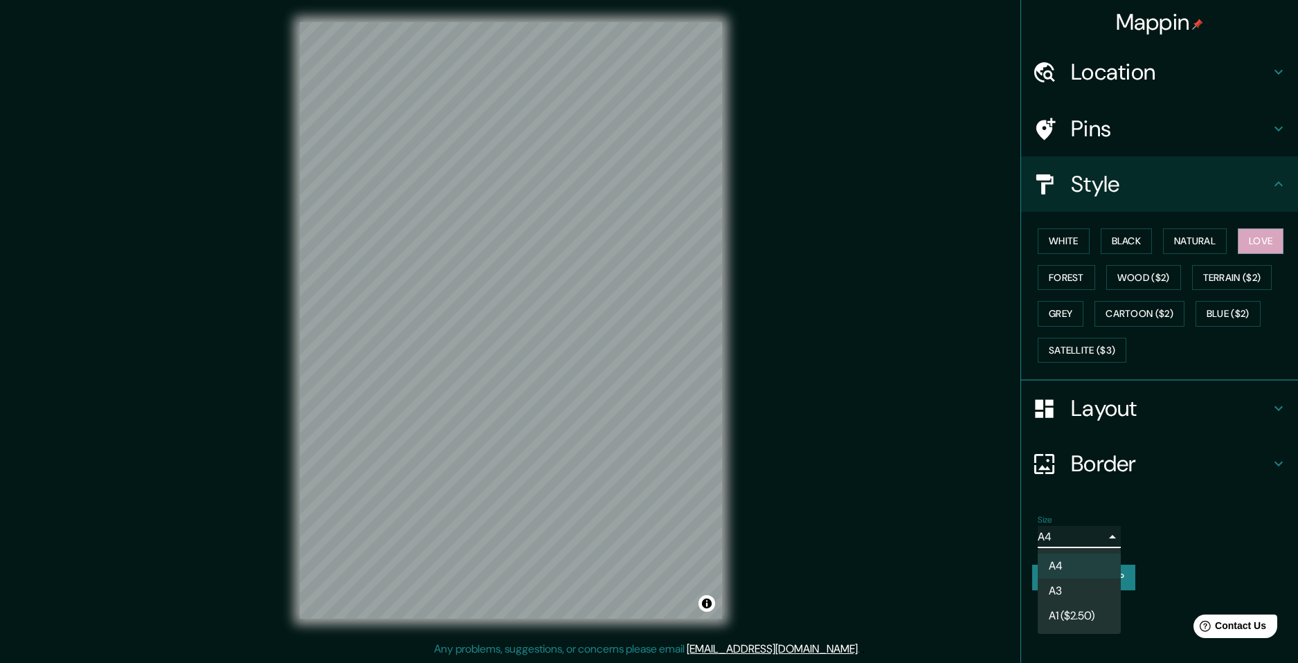
type input "a4"
click at [1063, 555] on div "Size A3 a4 Create your map" at bounding box center [1159, 556] width 255 height 92
click at [1070, 570] on button "Create your map" at bounding box center [1083, 578] width 103 height 26
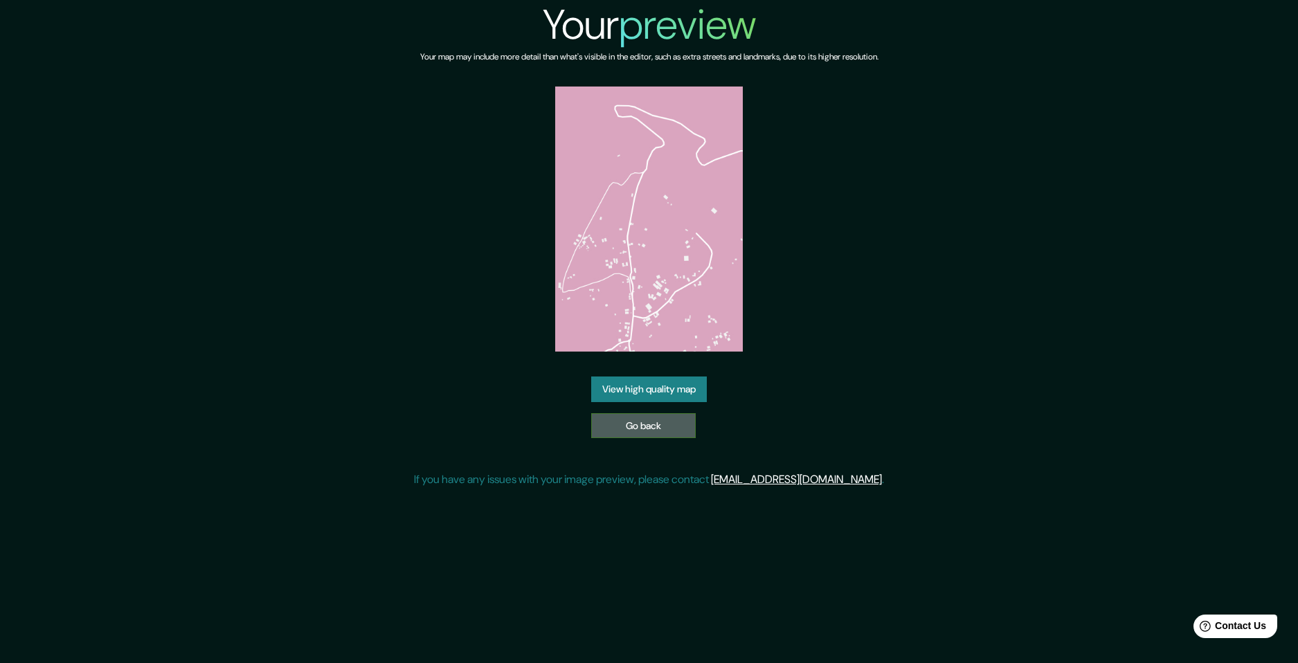
click at [658, 429] on link "Go back" at bounding box center [643, 426] width 105 height 26
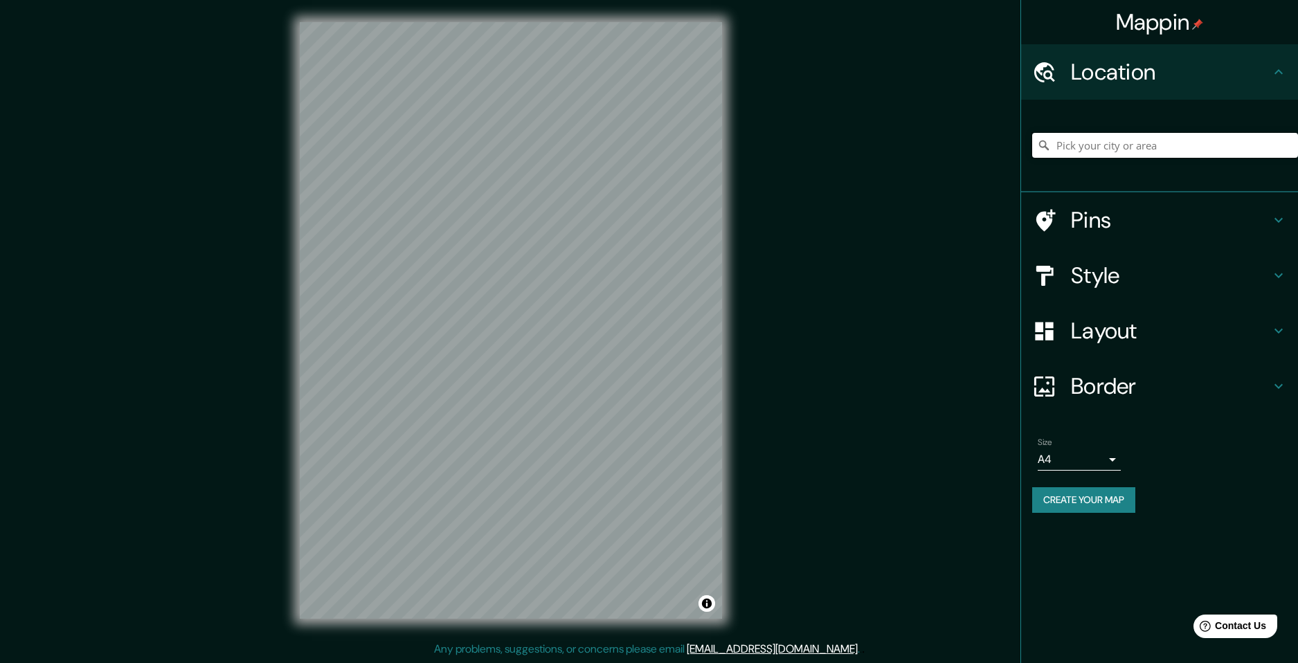
click at [1122, 140] on input "Pick your city or area" at bounding box center [1165, 145] width 266 height 25
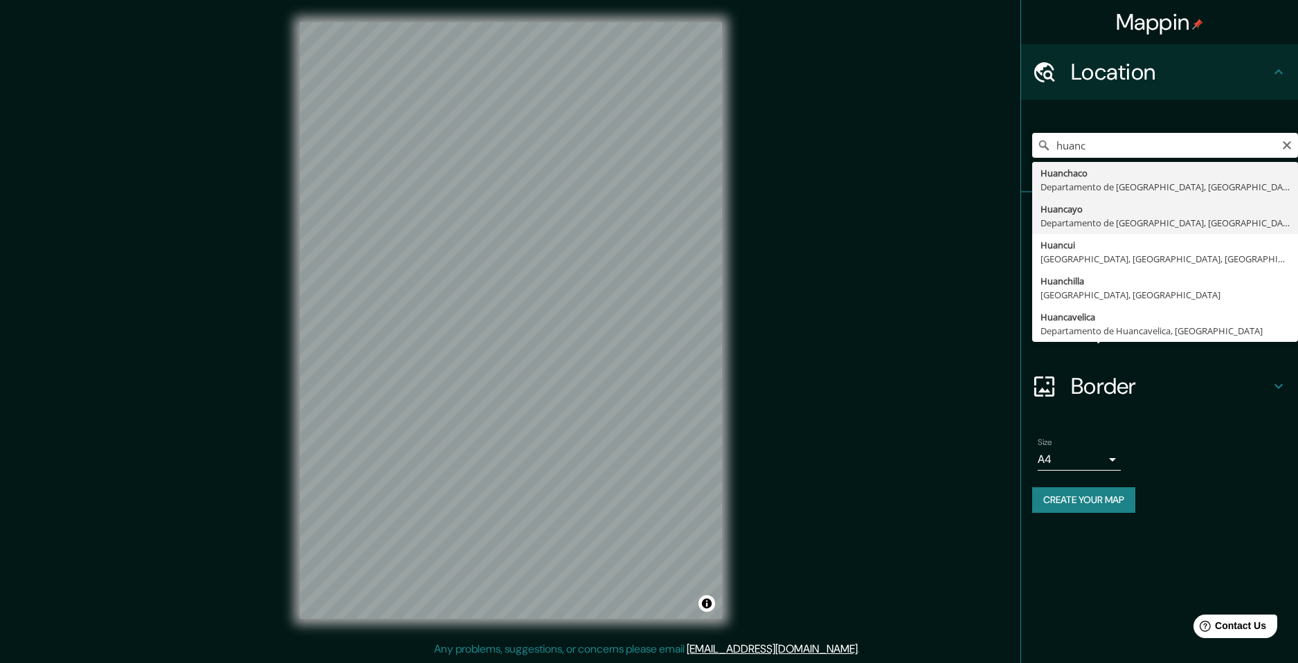
type input "Huancayo, [GEOGRAPHIC_DATA], [GEOGRAPHIC_DATA]"
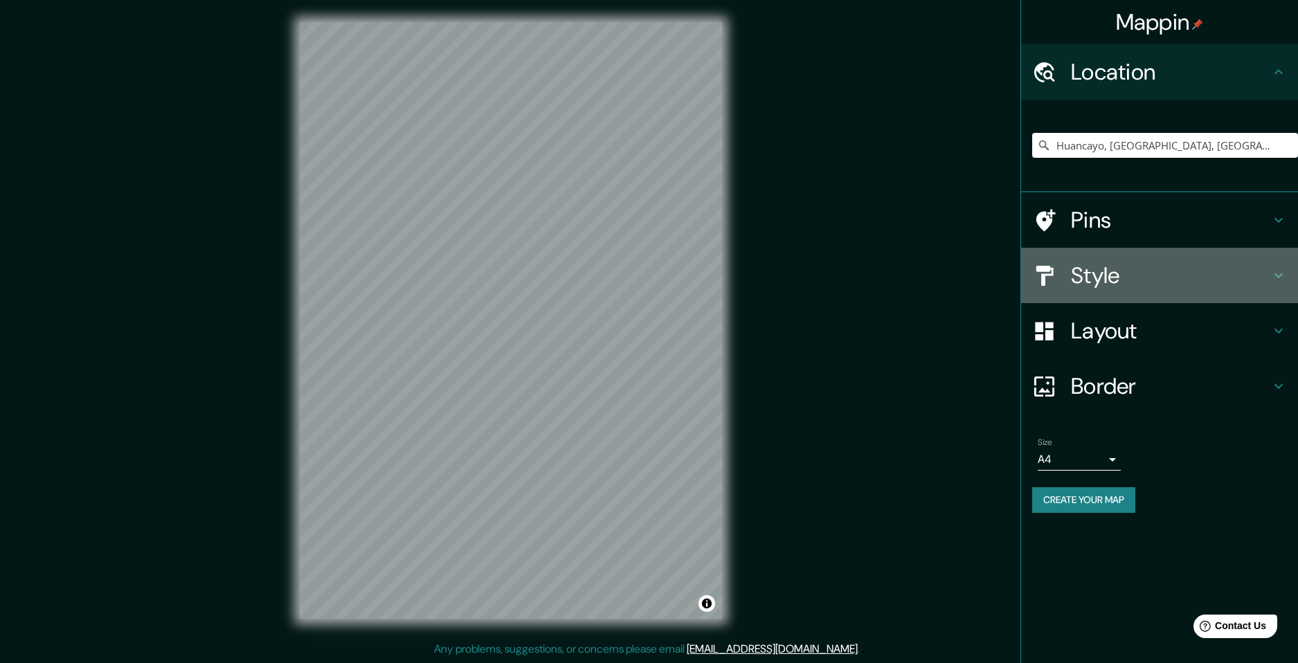
click at [1093, 288] on h4 "Style" at bounding box center [1170, 276] width 199 height 28
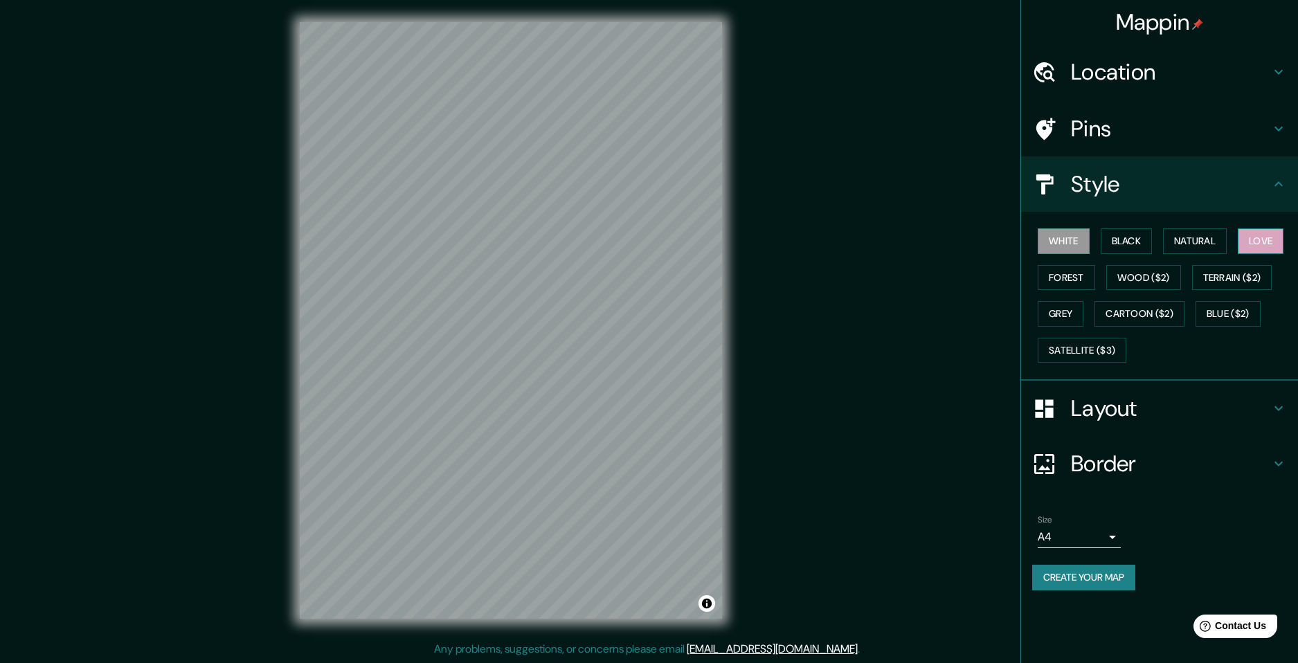
click at [1257, 236] on button "Love" at bounding box center [1261, 241] width 46 height 26
drag, startPoint x: 1122, startPoint y: 577, endPoint x: 1045, endPoint y: 573, distance: 77.0
click at [1045, 573] on button "Create your map" at bounding box center [1083, 578] width 103 height 26
click at [1103, 533] on body "Mappin Location [GEOGRAPHIC_DATA], [GEOGRAPHIC_DATA], [GEOGRAPHIC_DATA] Pins St…" at bounding box center [649, 331] width 1298 height 663
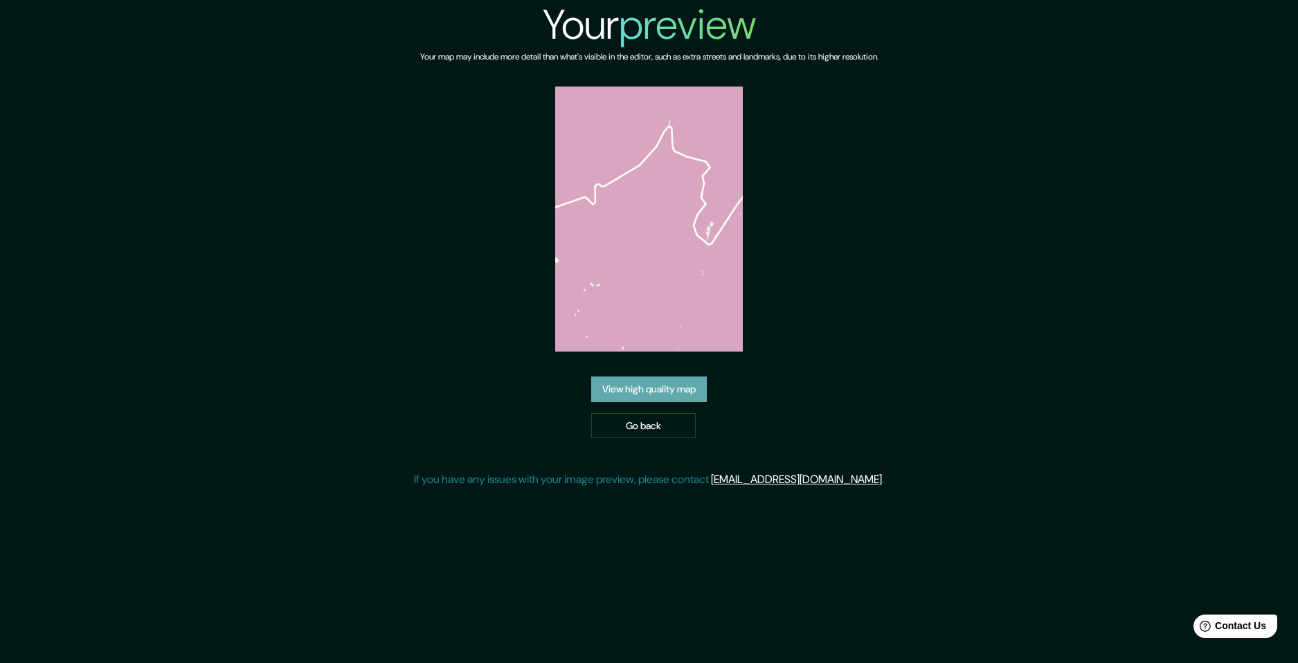
click at [649, 395] on link "View high quality map" at bounding box center [649, 390] width 116 height 26
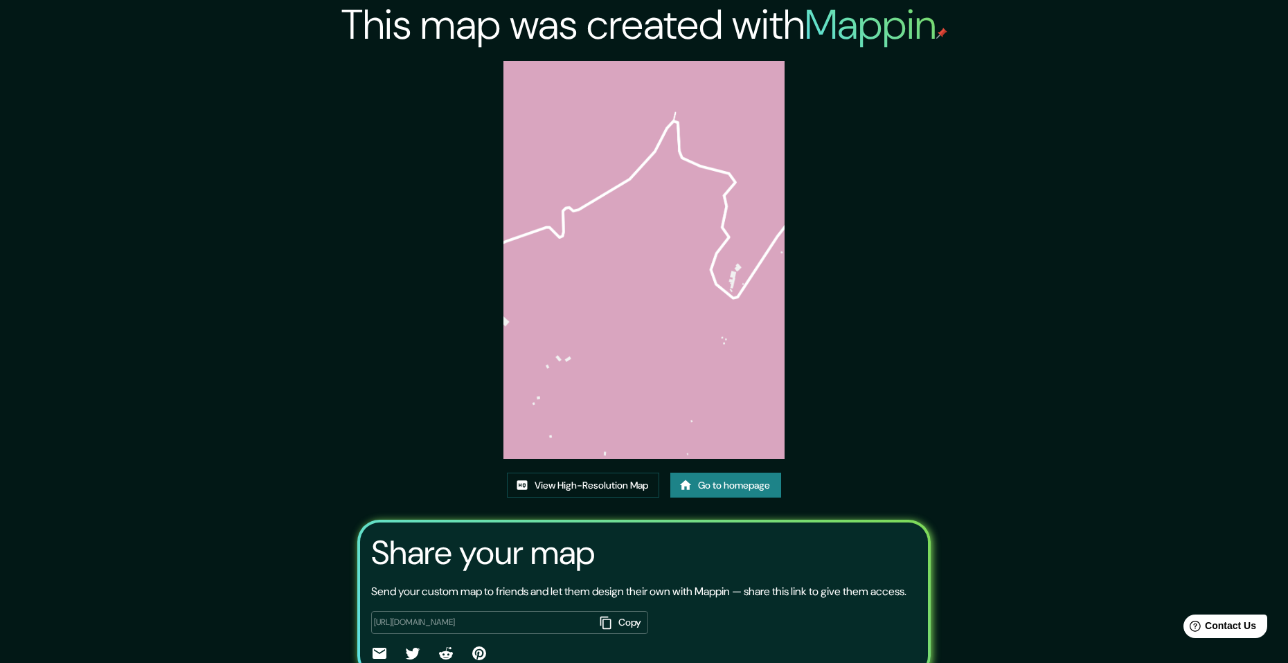
click at [692, 495] on link "Go to homepage" at bounding box center [725, 486] width 111 height 26
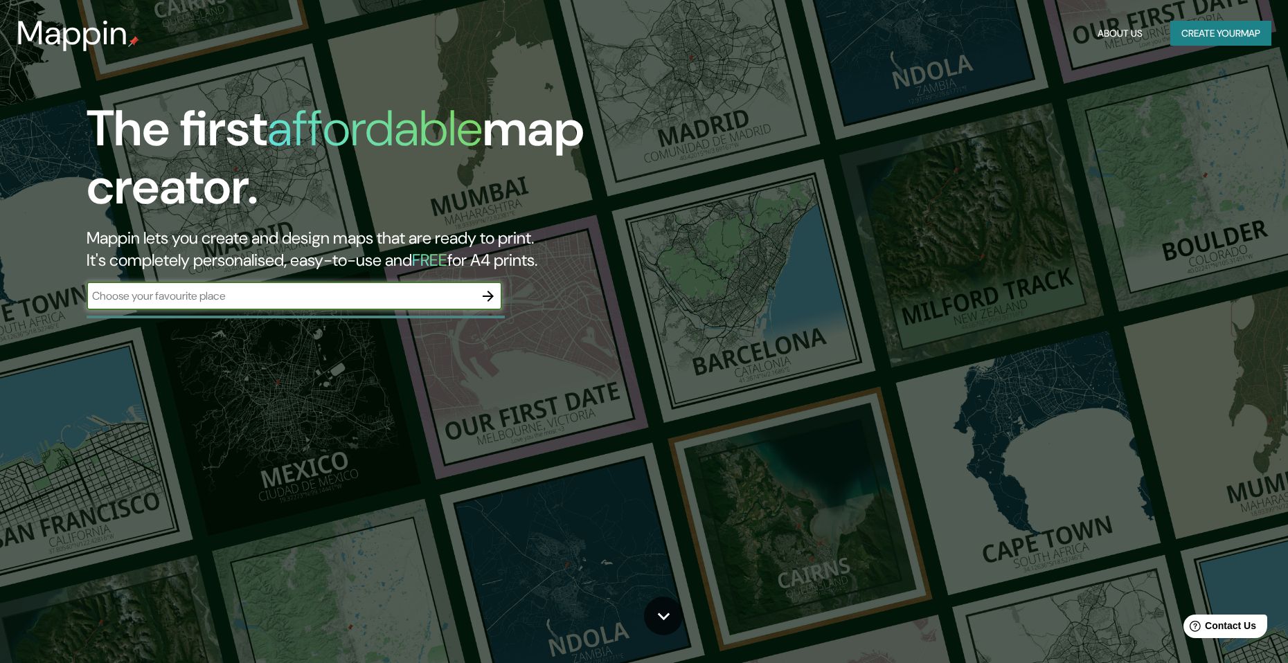
click at [481, 298] on icon "button" at bounding box center [488, 296] width 17 height 17
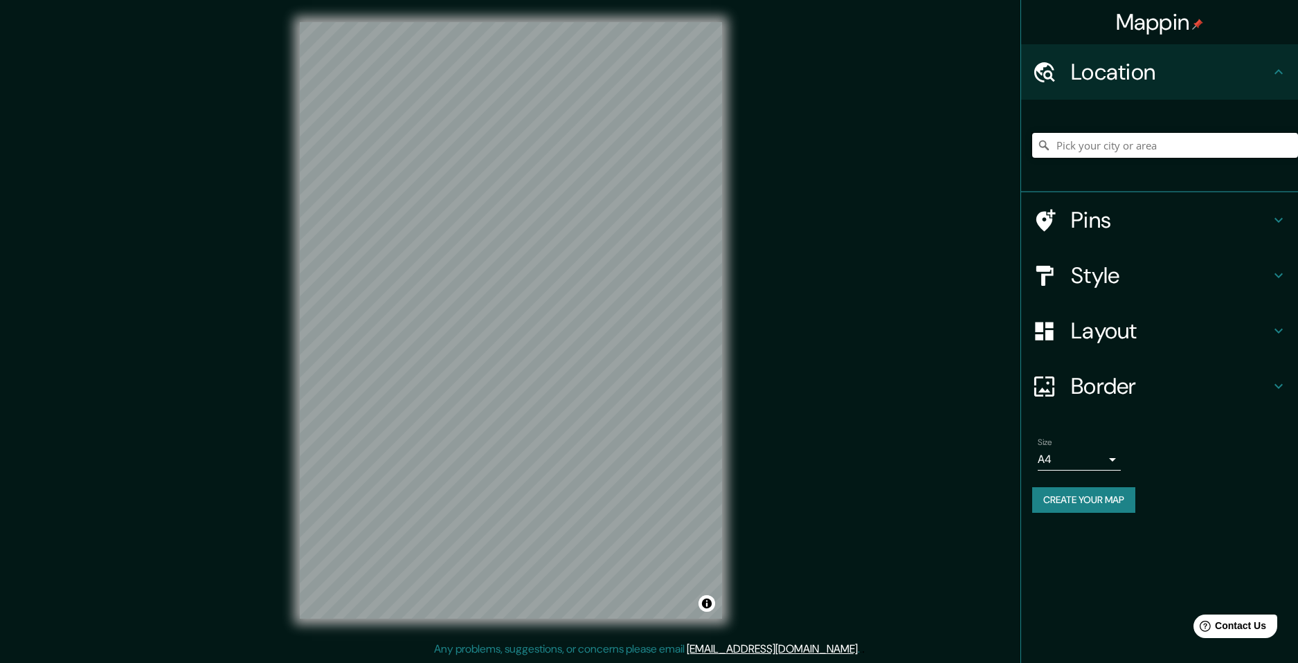
click at [1130, 157] on input "Pick your city or area" at bounding box center [1165, 145] width 266 height 25
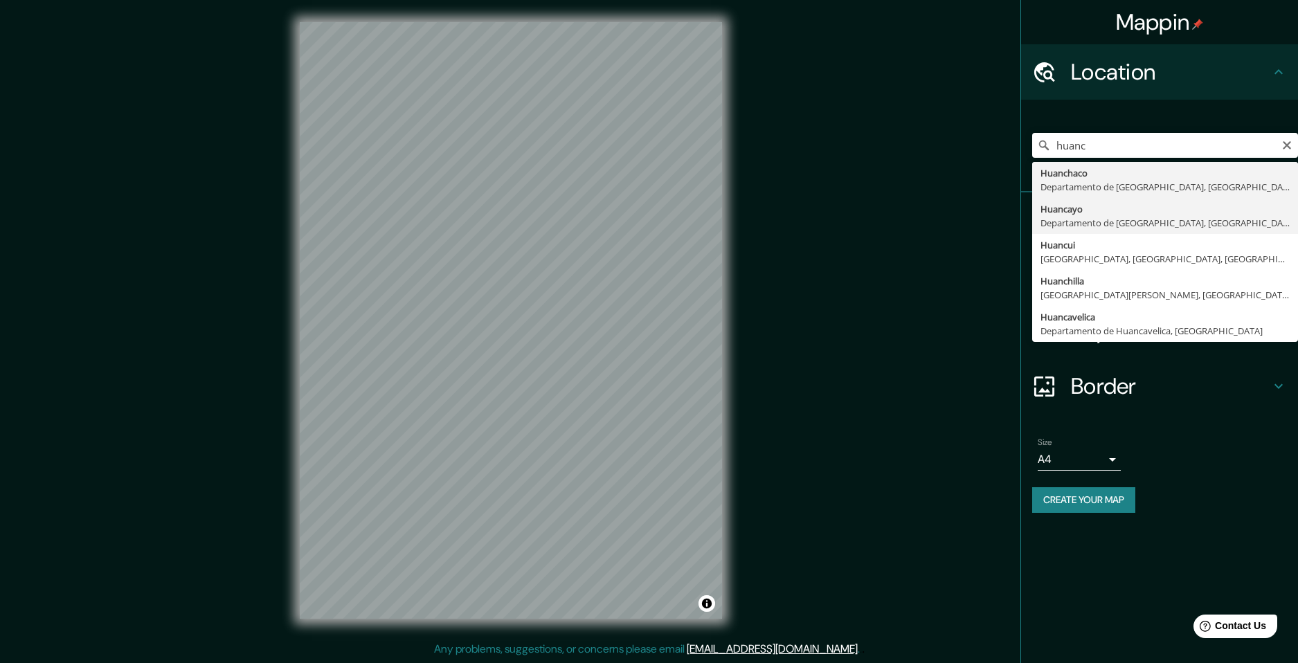
type input "Huancayo, [GEOGRAPHIC_DATA], [GEOGRAPHIC_DATA]"
